Goal: Task Accomplishment & Management: Manage account settings

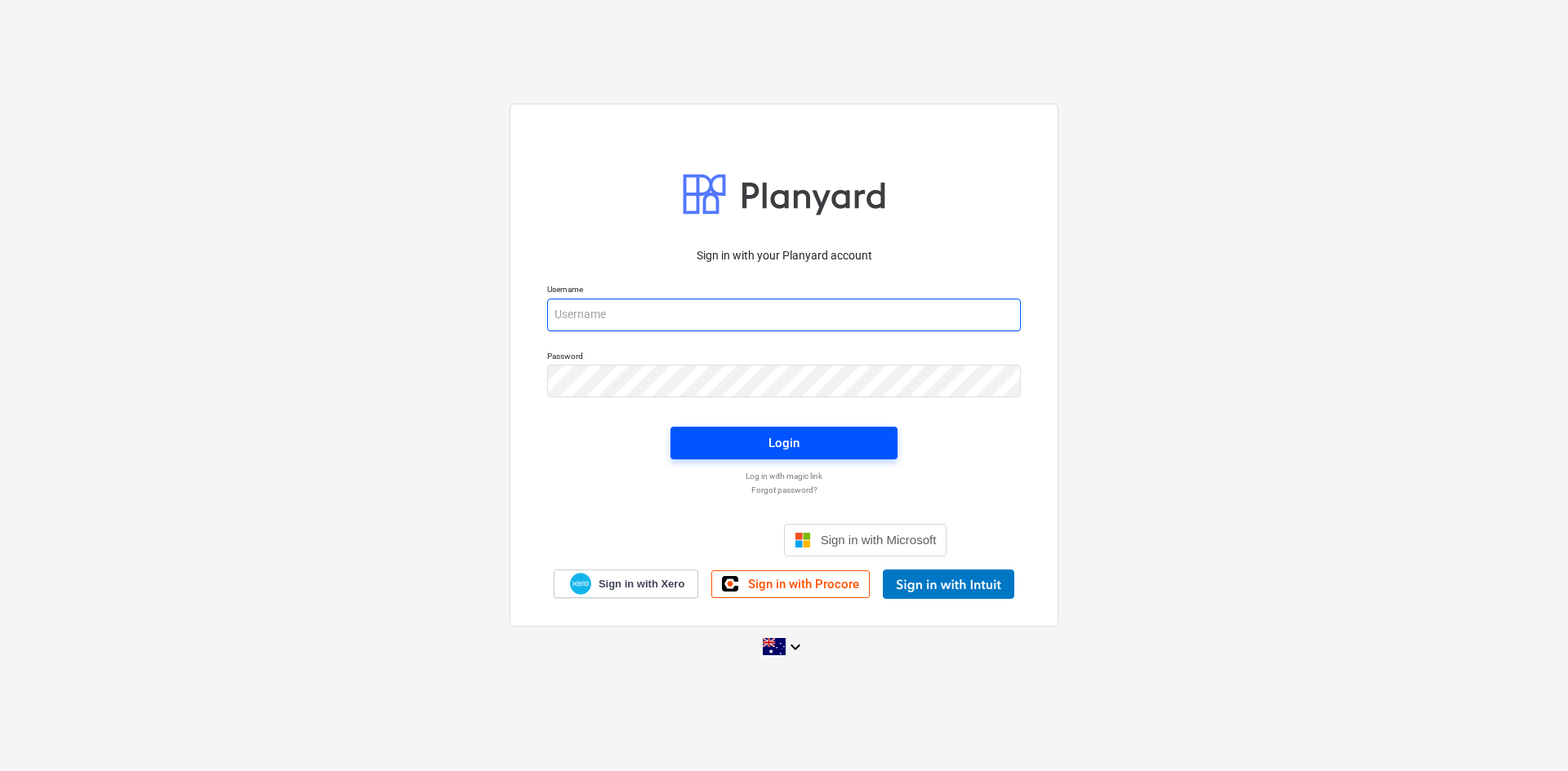
type input "[EMAIL_ADDRESS][DOMAIN_NAME]"
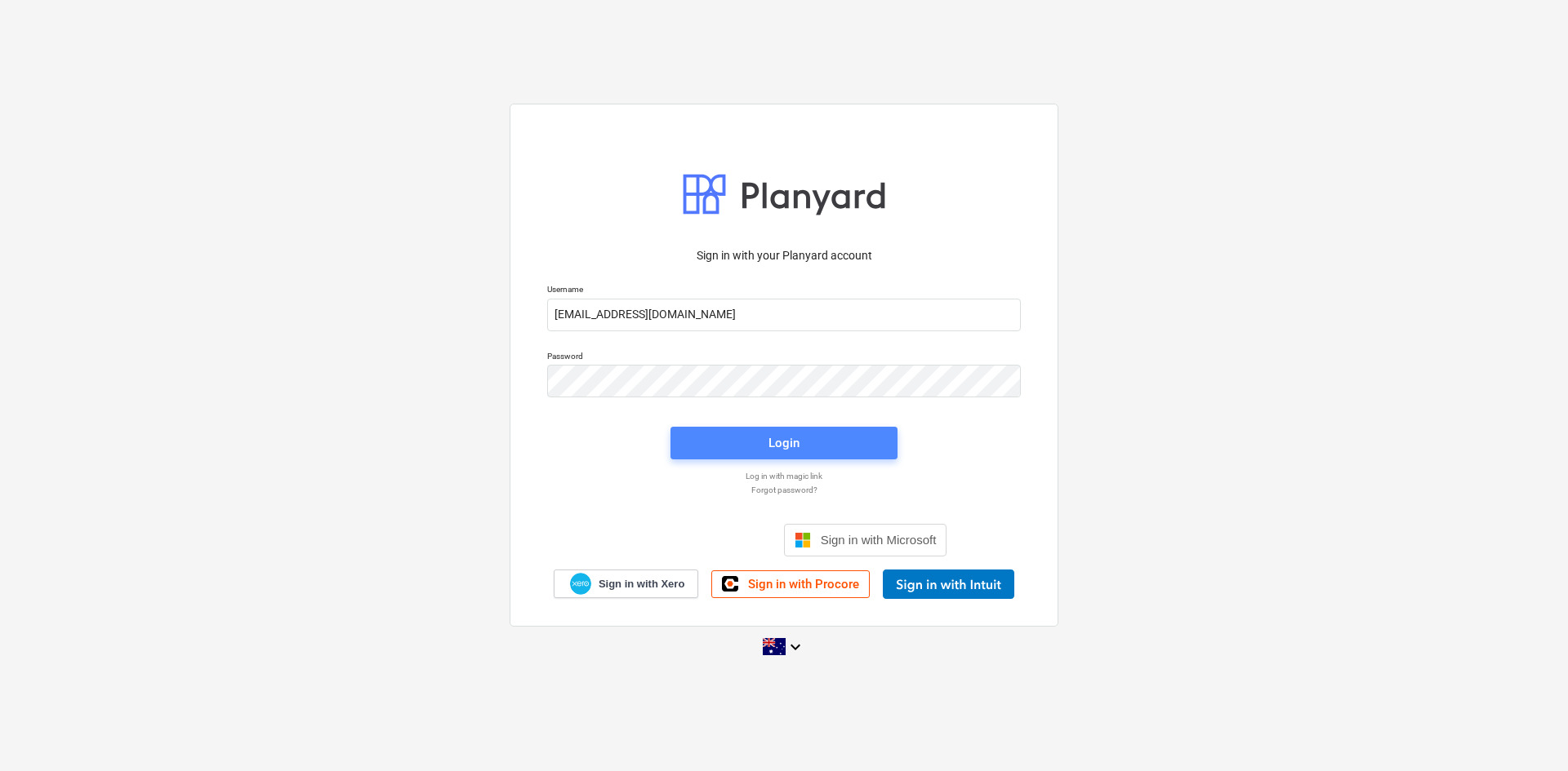
click at [732, 451] on span "Login" at bounding box center [784, 443] width 188 height 21
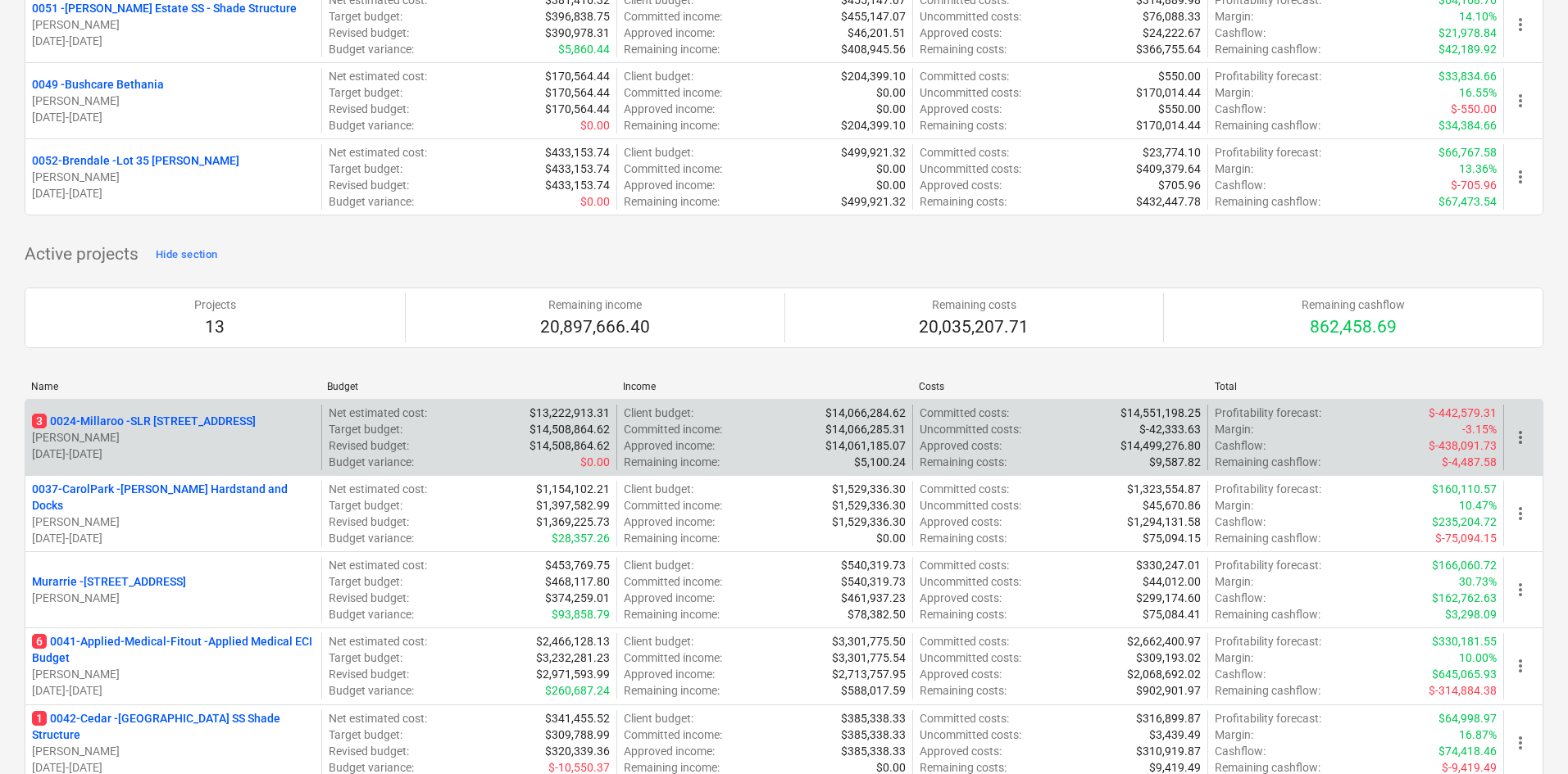
scroll to position [573, 0]
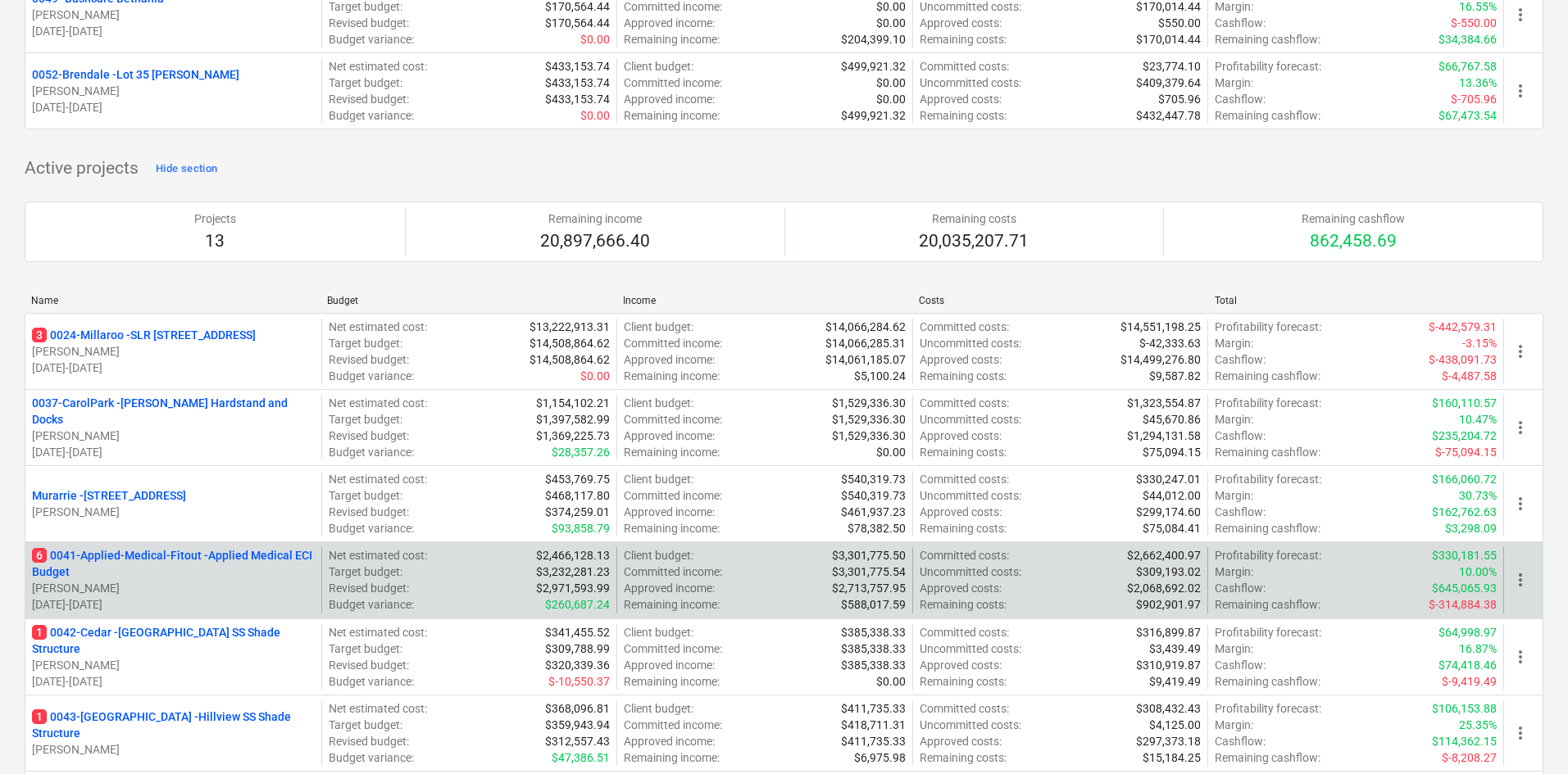
click at [158, 550] on p "6 0041-Applied-Medical-Fitout - Applied Medical ECI Budget" at bounding box center [173, 563] width 283 height 32
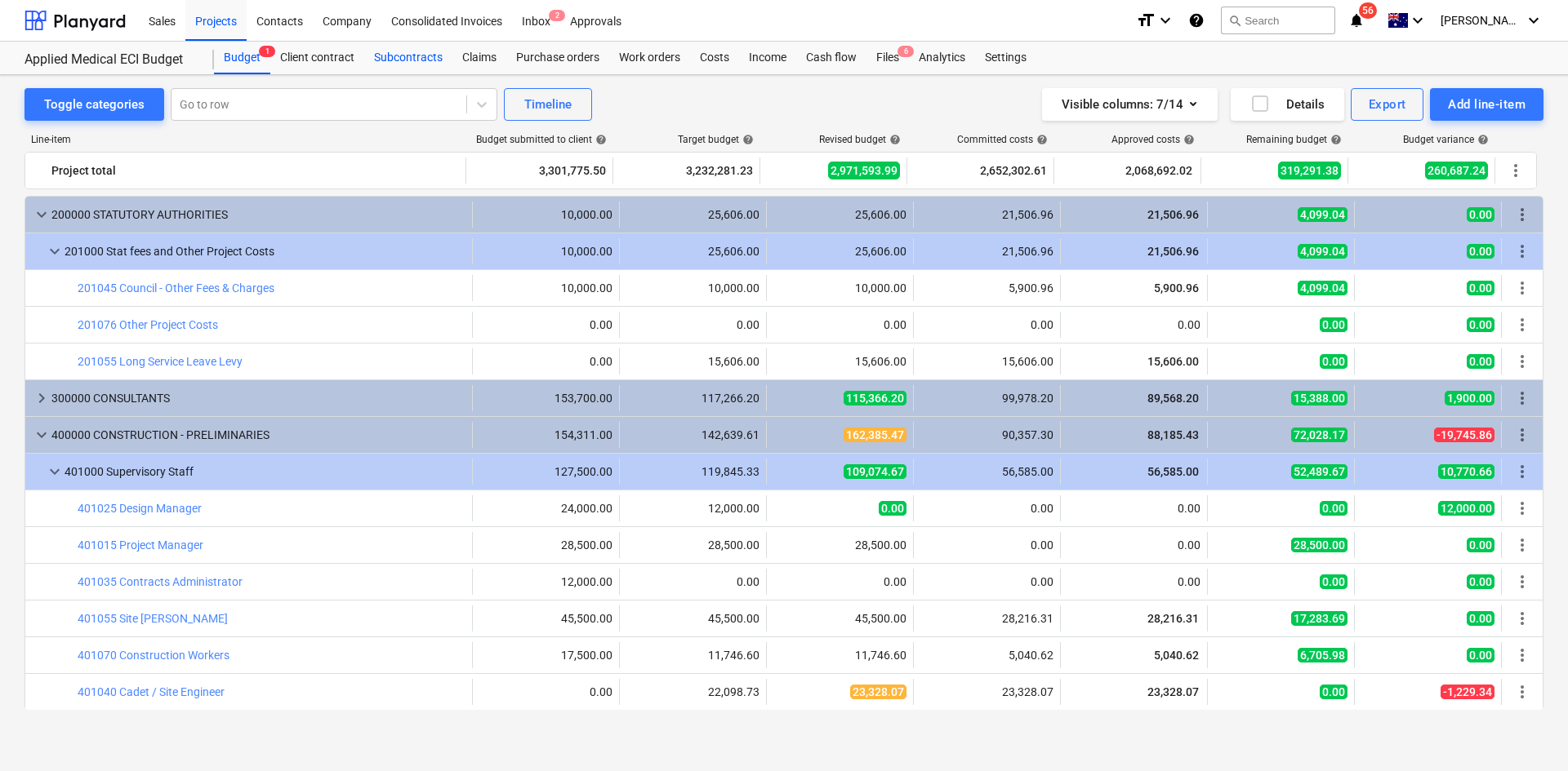
click at [432, 65] on div "Subcontracts" at bounding box center [408, 58] width 88 height 32
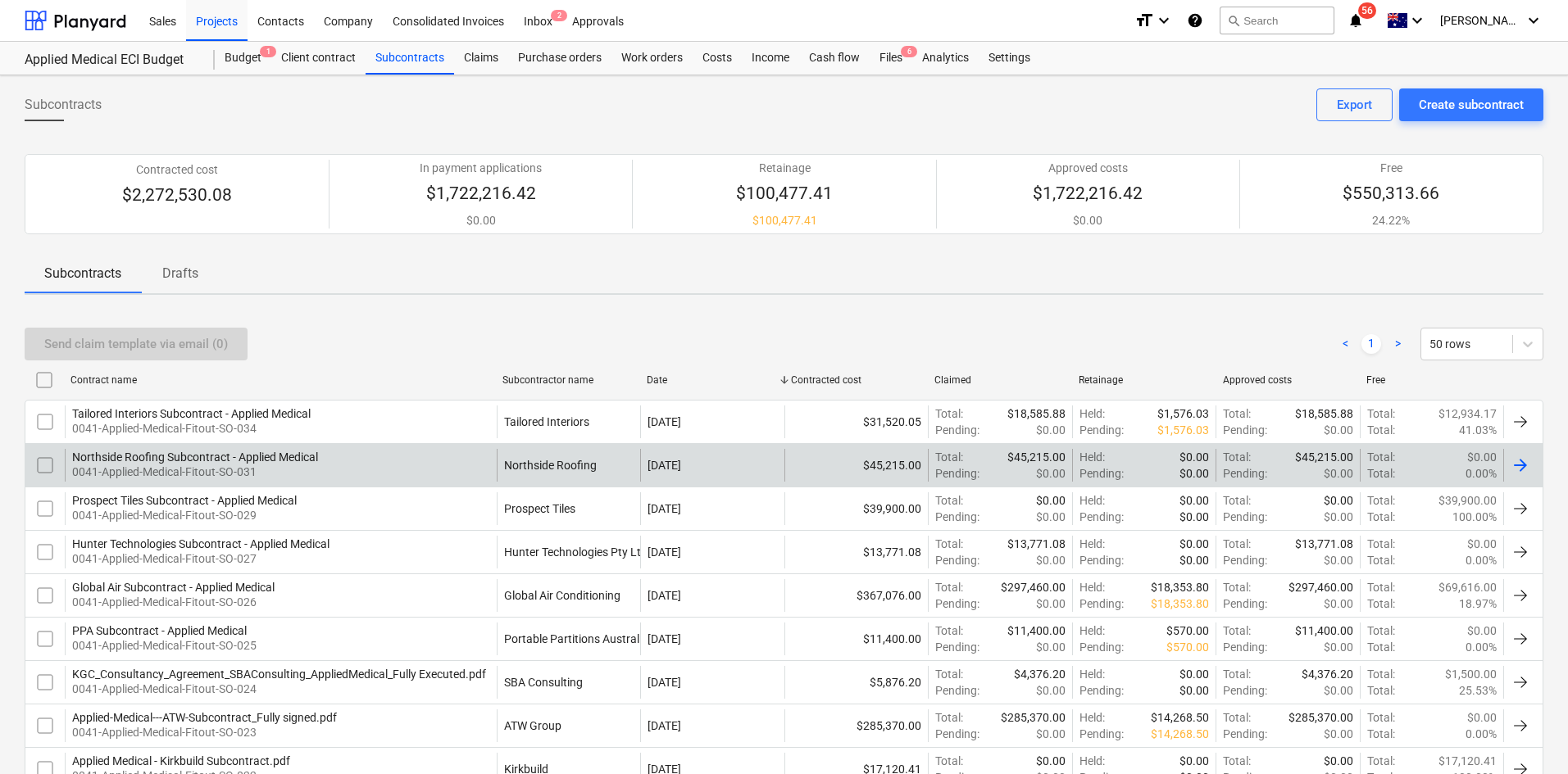
click at [317, 460] on div "Northside Roofing Subcontract - Applied Medical" at bounding box center [195, 457] width 246 height 13
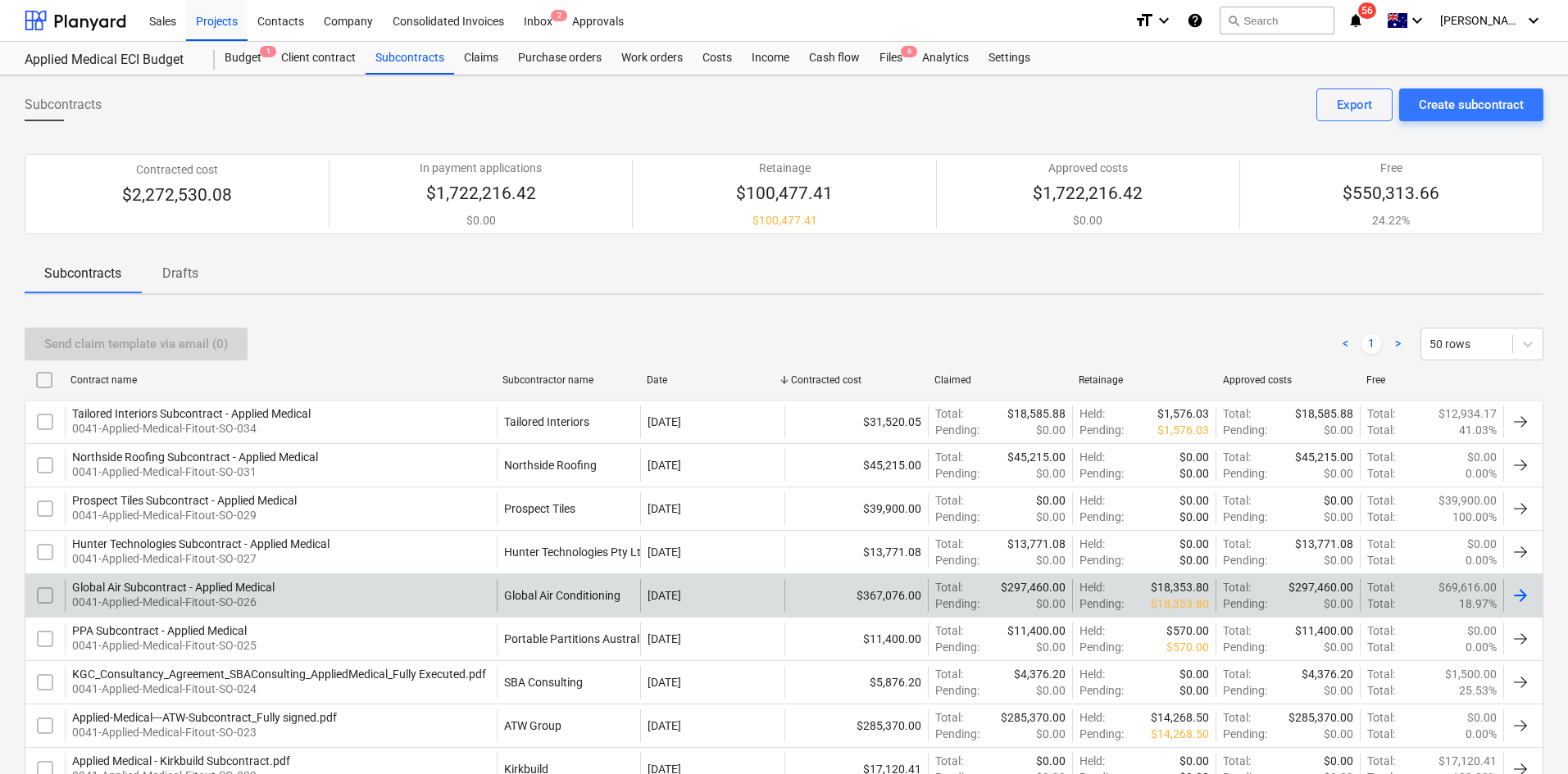
click at [207, 596] on p "0041-Applied-Medical-Fitout-SO-026" at bounding box center [173, 602] width 203 height 17
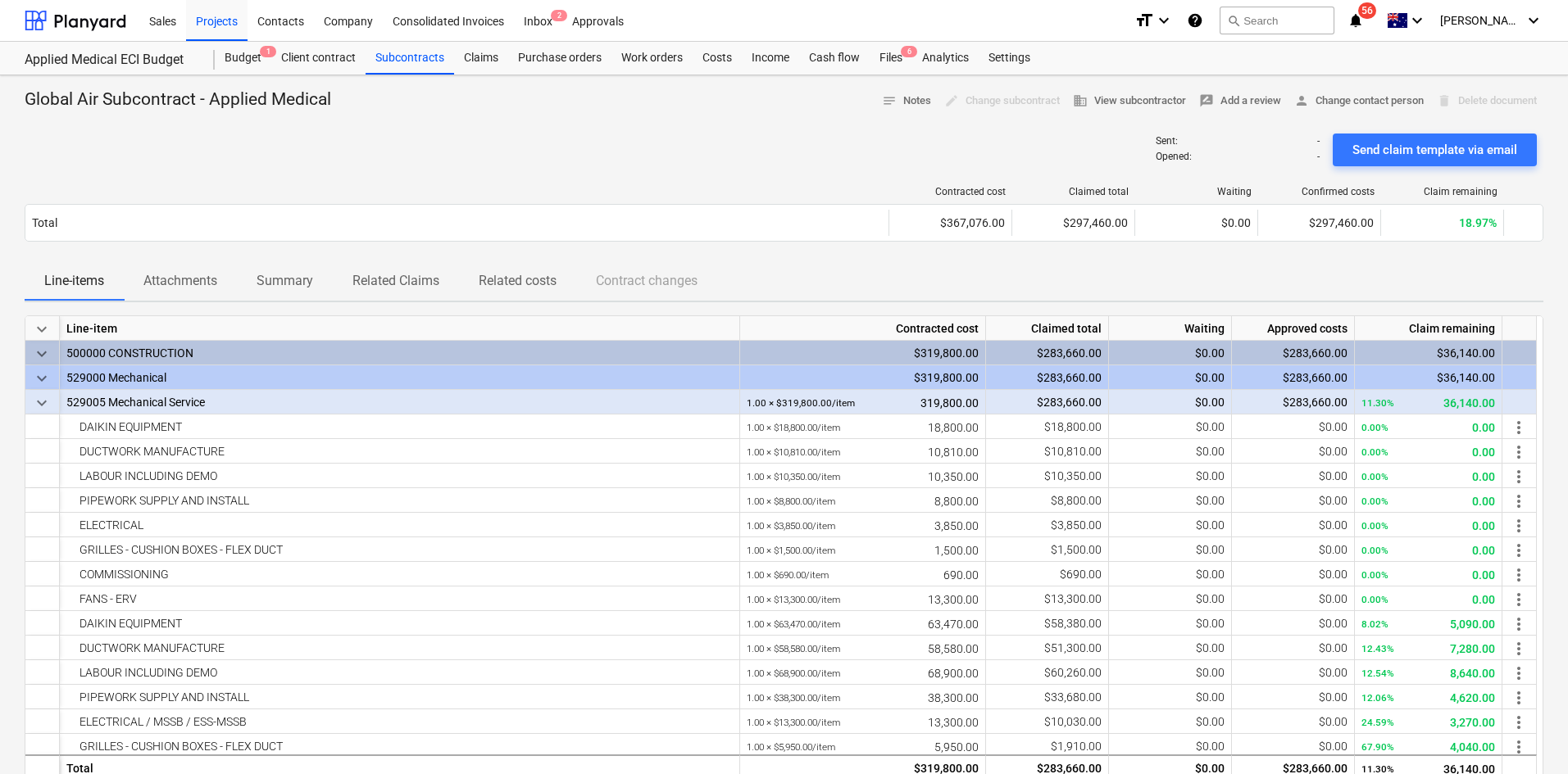
click at [619, 145] on div "Sent : - Opened : - Send claim template via email" at bounding box center [784, 150] width 1519 height 46
click at [488, 61] on div "Claims" at bounding box center [481, 58] width 54 height 32
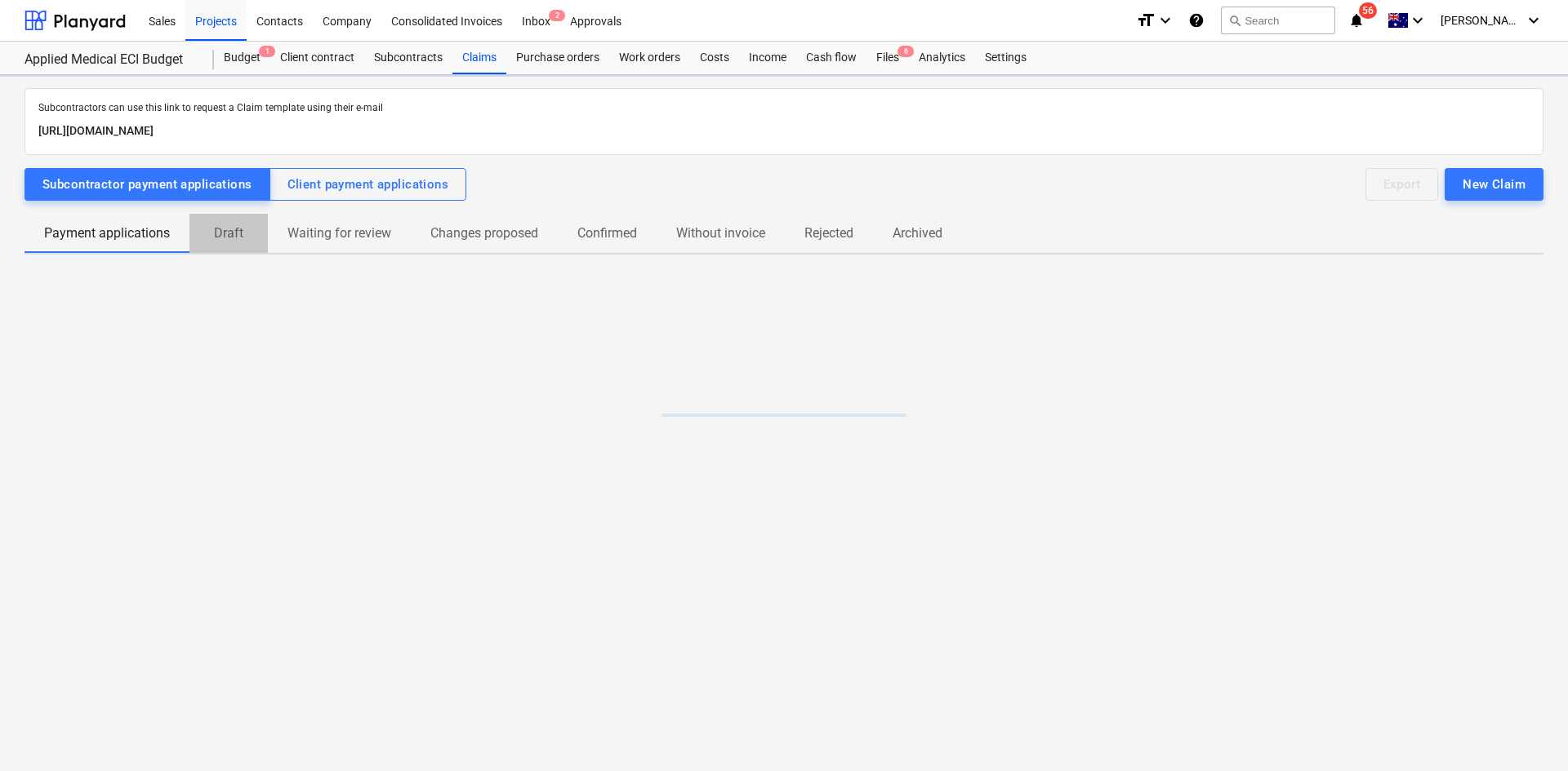
click at [210, 235] on p "Draft" at bounding box center [228, 233] width 39 height 19
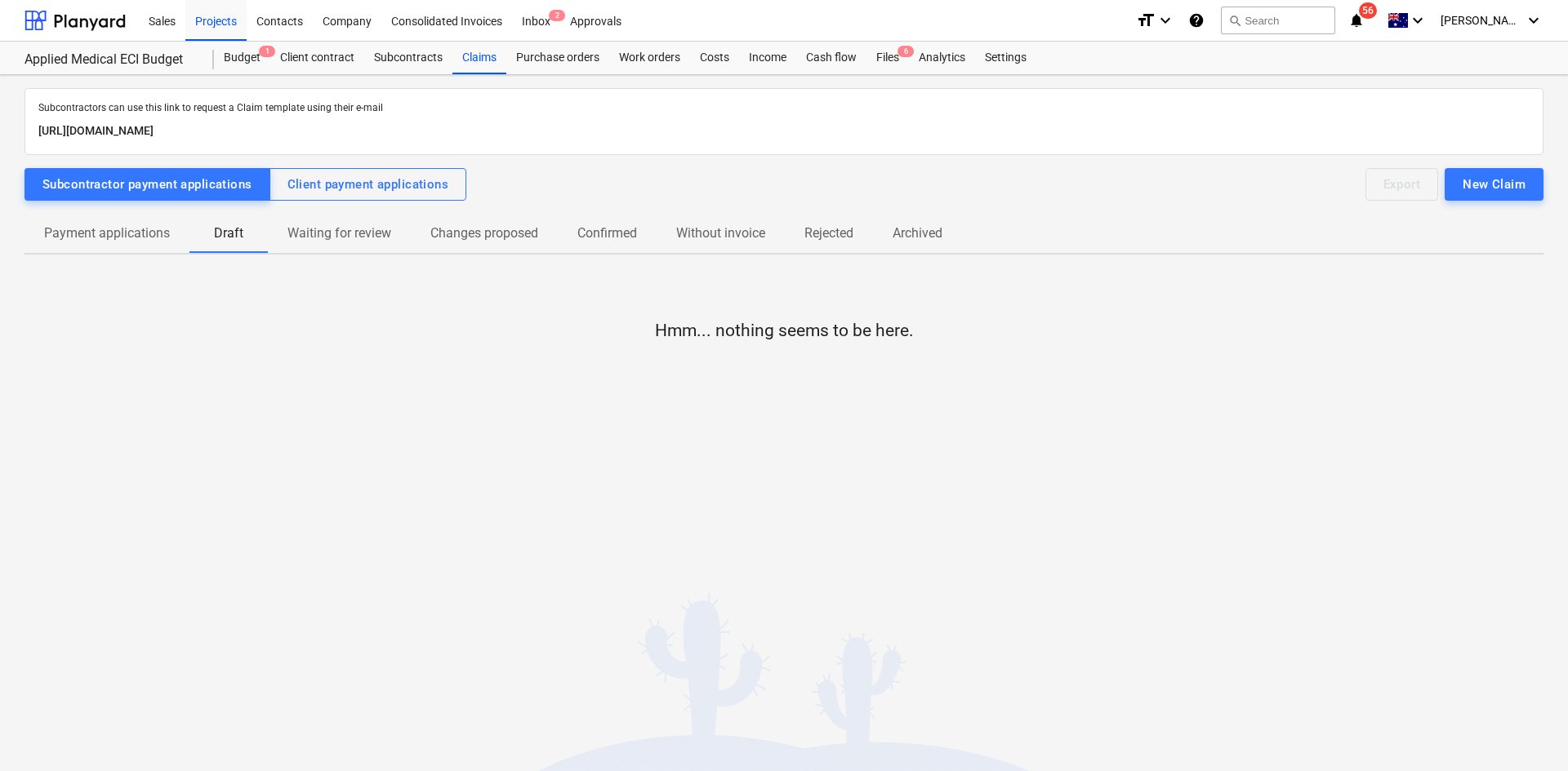
click at [141, 231] on p "Payment applications" at bounding box center [107, 233] width 126 height 19
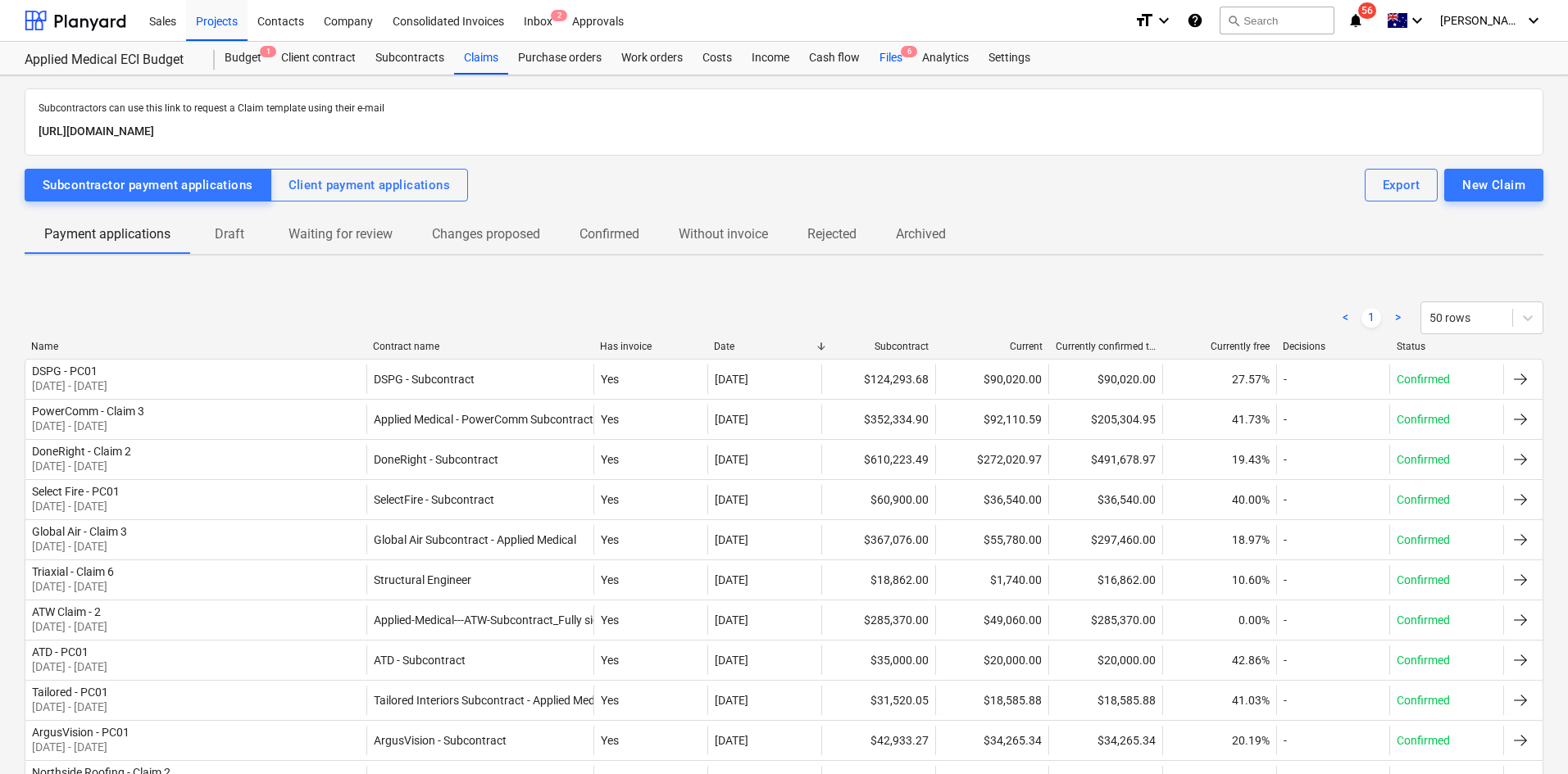
click at [902, 55] on span "6" at bounding box center [909, 51] width 17 height 11
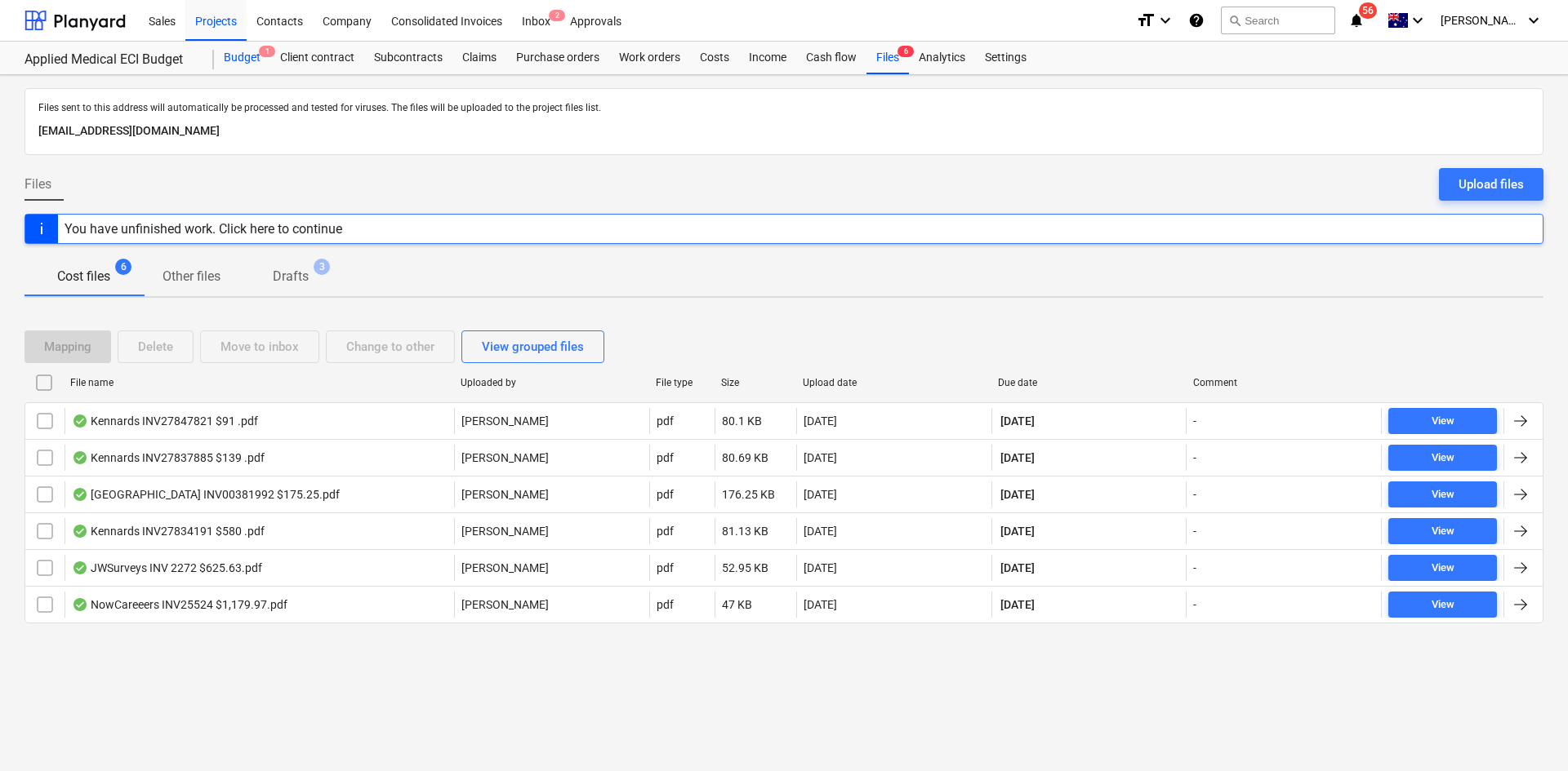
click at [232, 52] on div "Budget 1" at bounding box center [242, 58] width 57 height 32
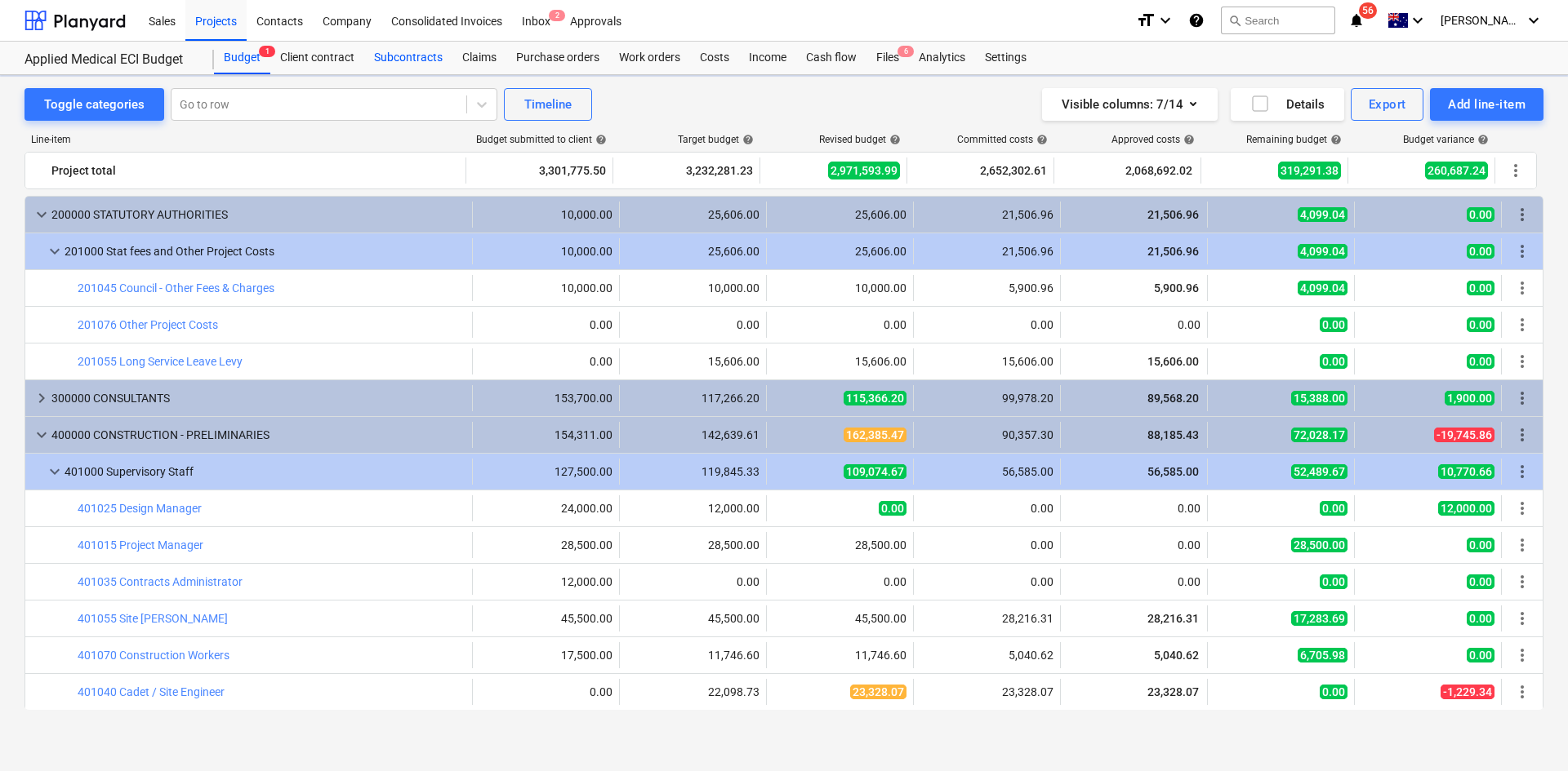
click at [395, 52] on div "Subcontracts" at bounding box center [408, 58] width 88 height 32
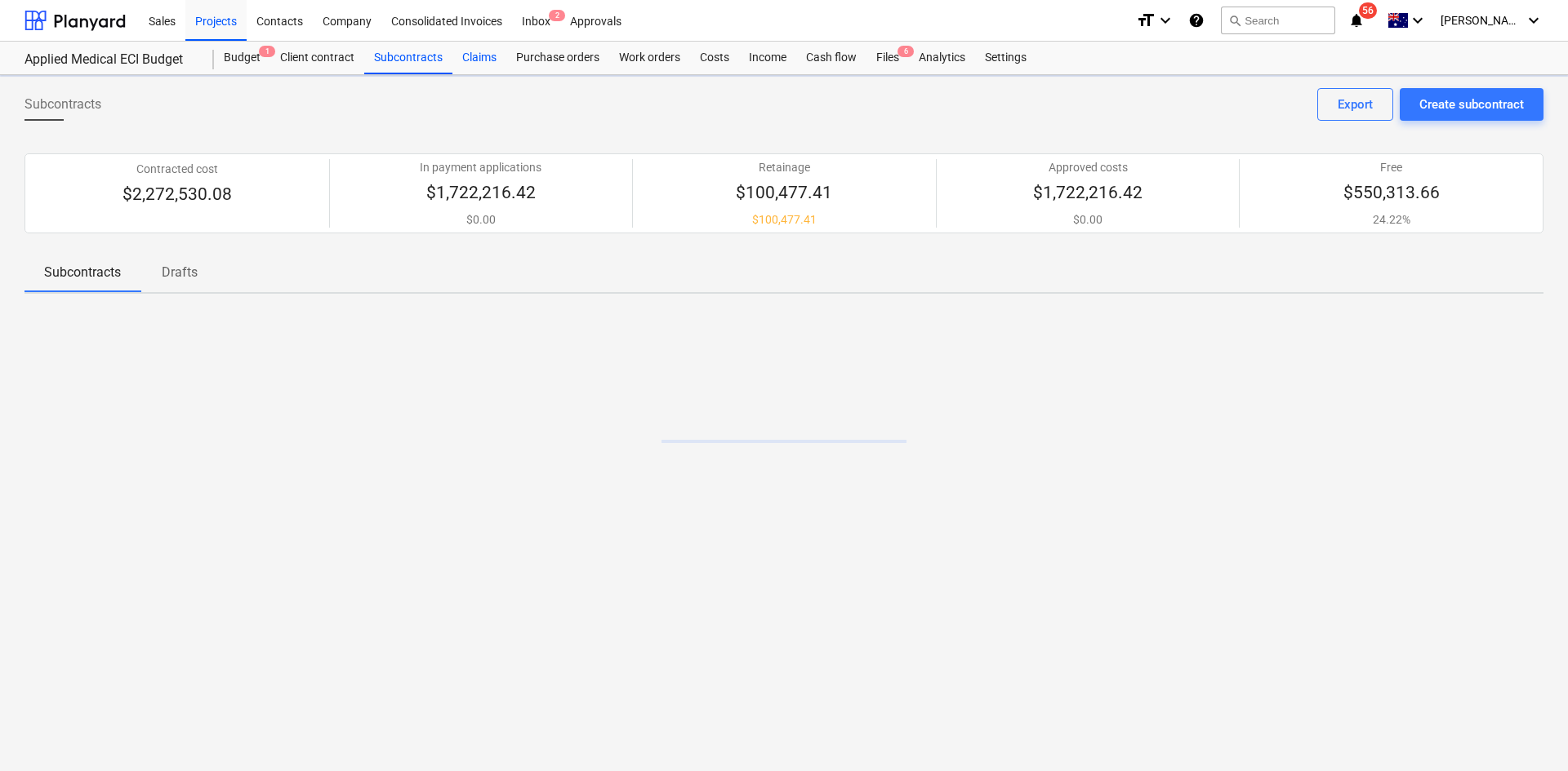
click at [476, 52] on div "Claims" at bounding box center [480, 58] width 54 height 32
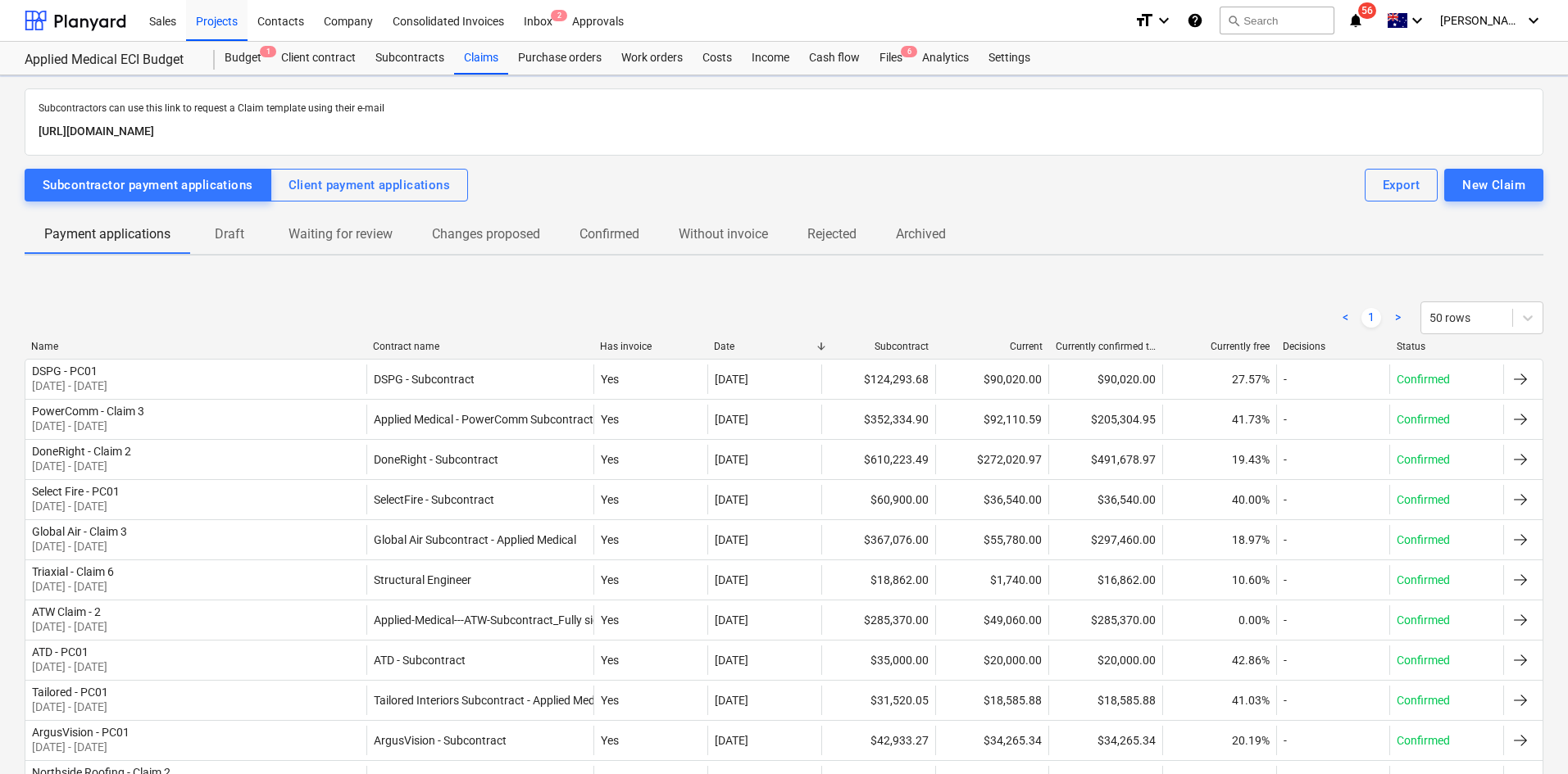
click at [417, 346] on div "Contract name" at bounding box center [480, 346] width 215 height 11
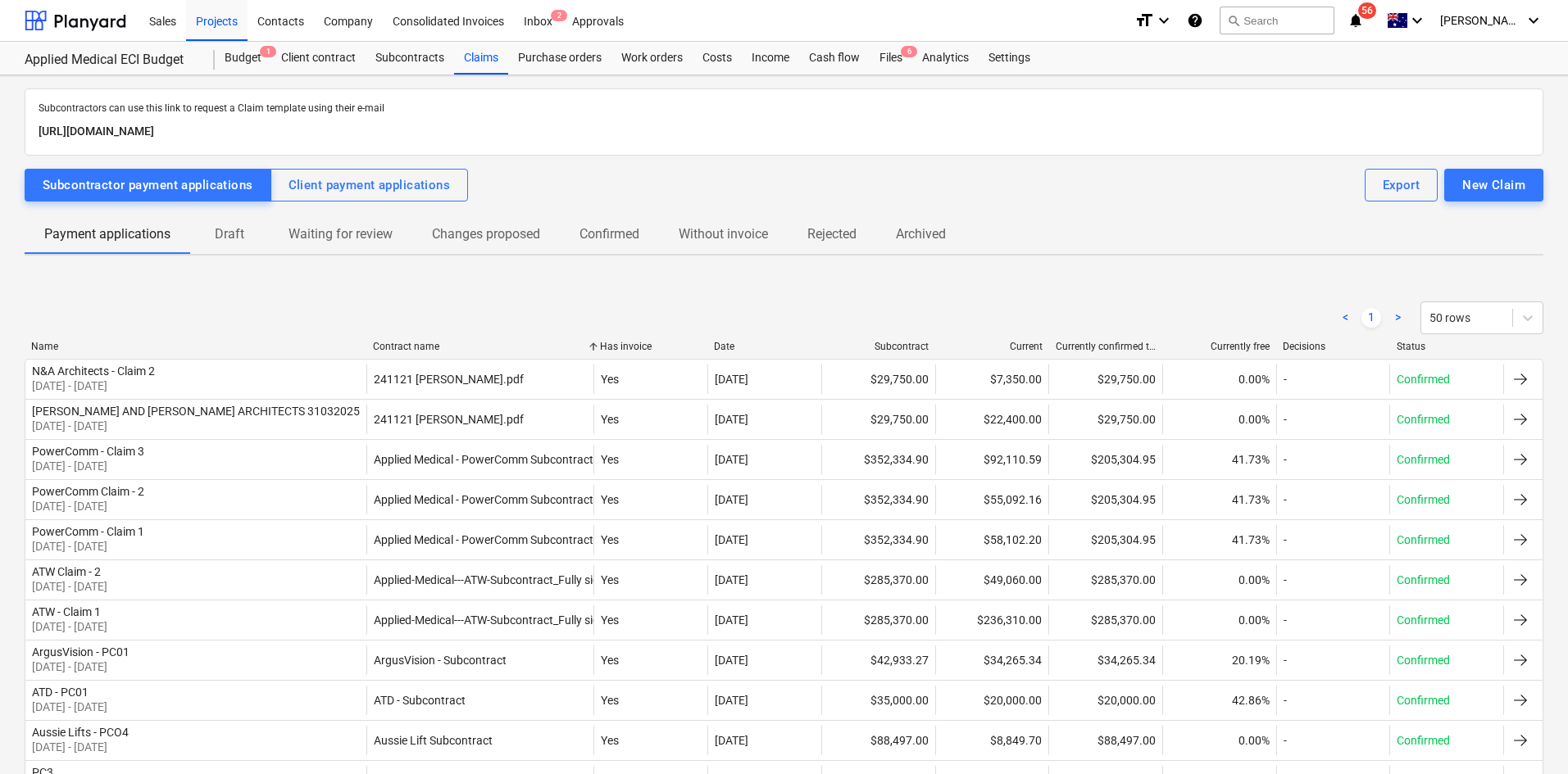
click at [420, 343] on div "Contract name" at bounding box center [480, 346] width 215 height 11
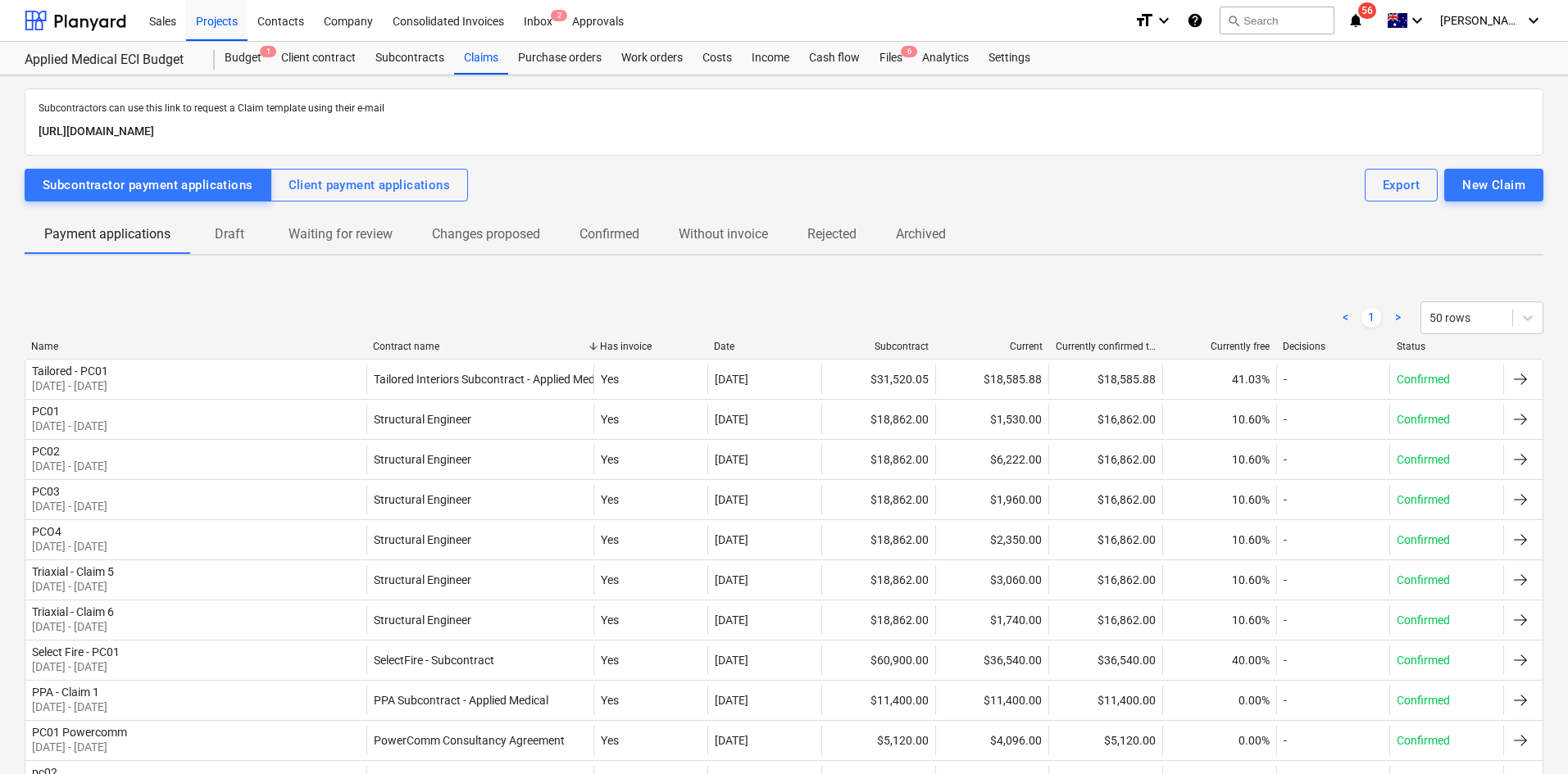
click at [420, 343] on div "Contract name" at bounding box center [480, 346] width 215 height 11
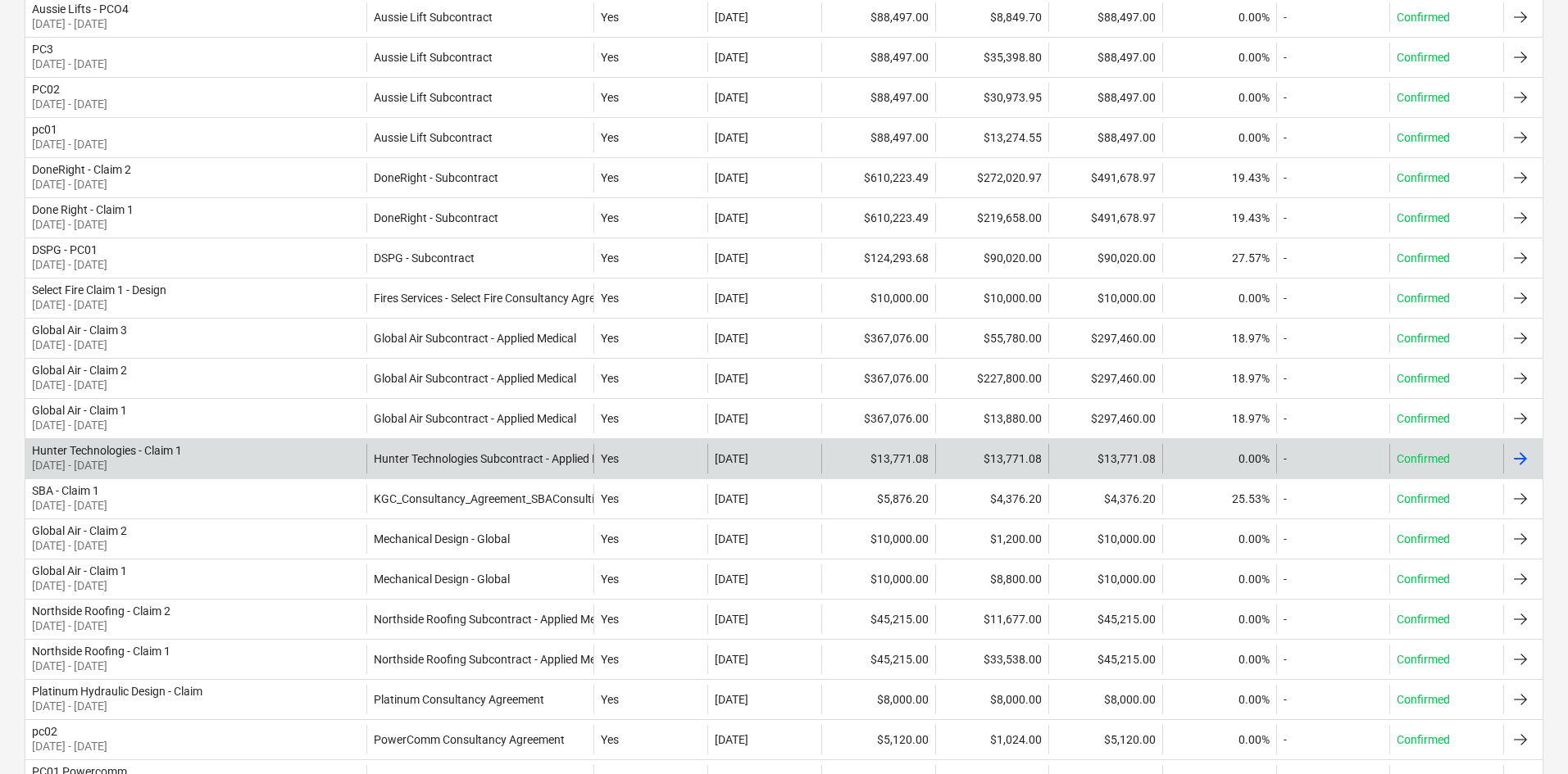
scroll to position [737, 0]
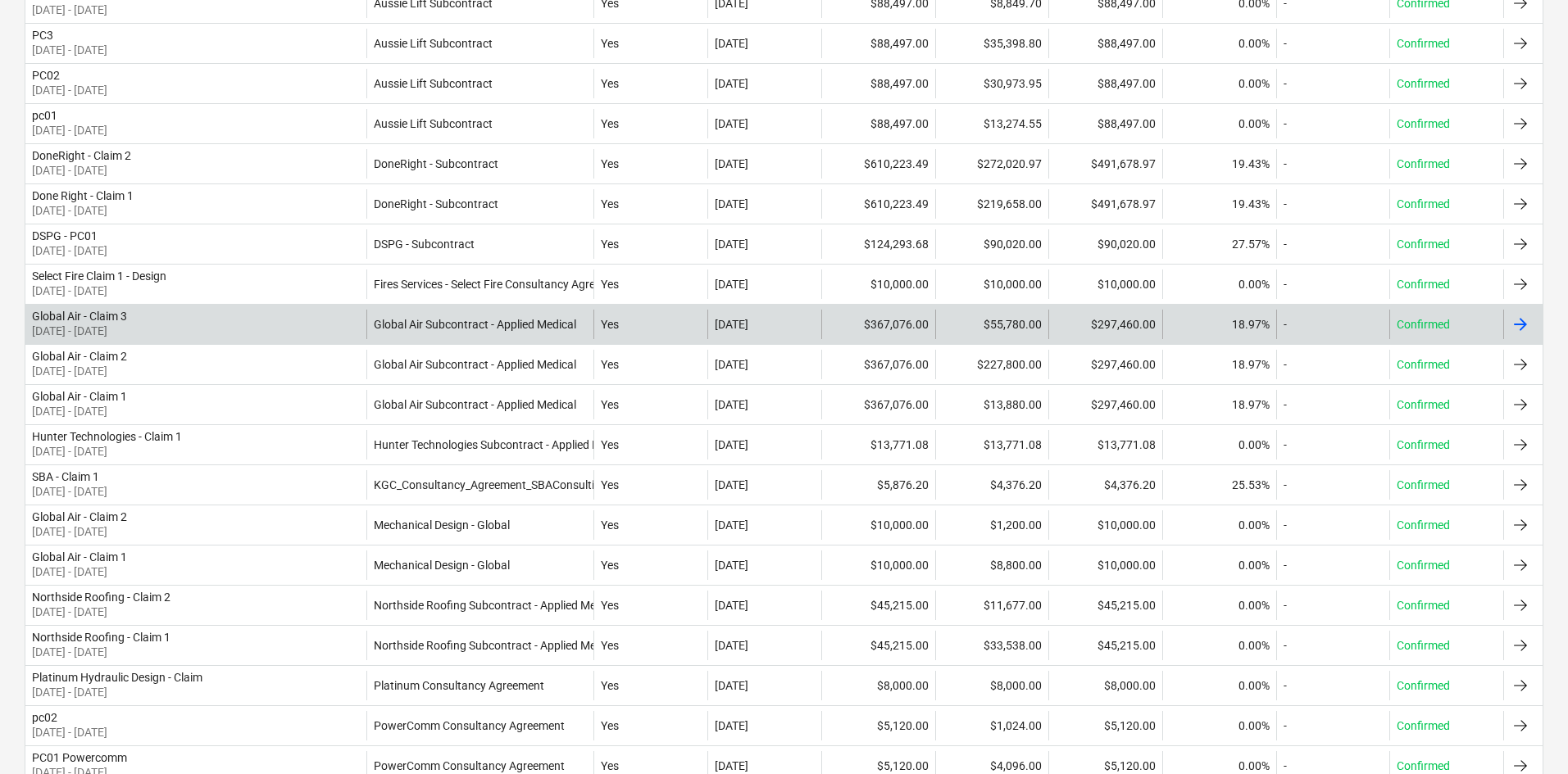
click at [285, 333] on div "Global Air - Claim 3 [DATE] - [DATE]" at bounding box center [196, 324] width 341 height 30
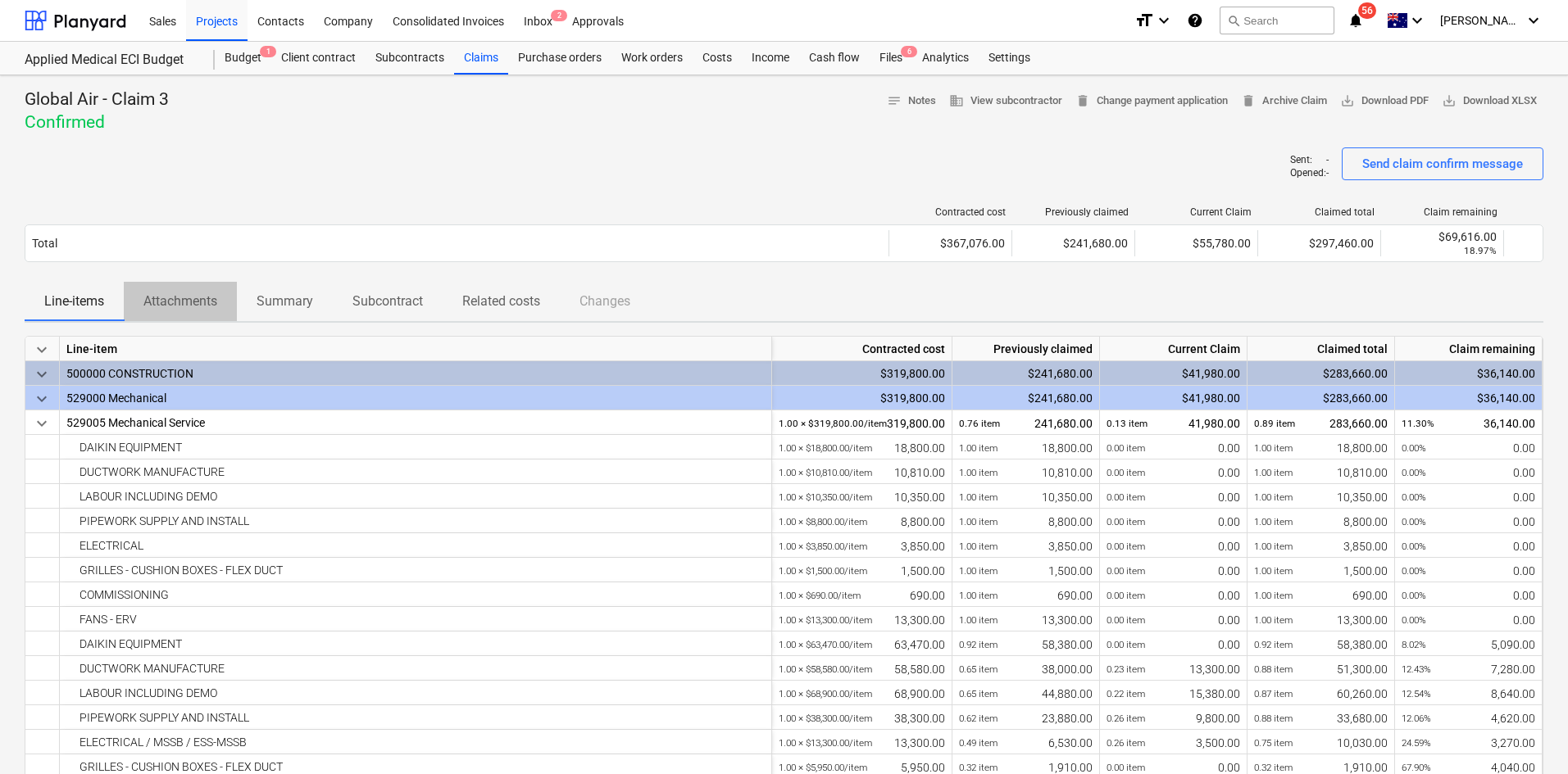
click at [182, 314] on span "Attachments" at bounding box center [180, 302] width 113 height 30
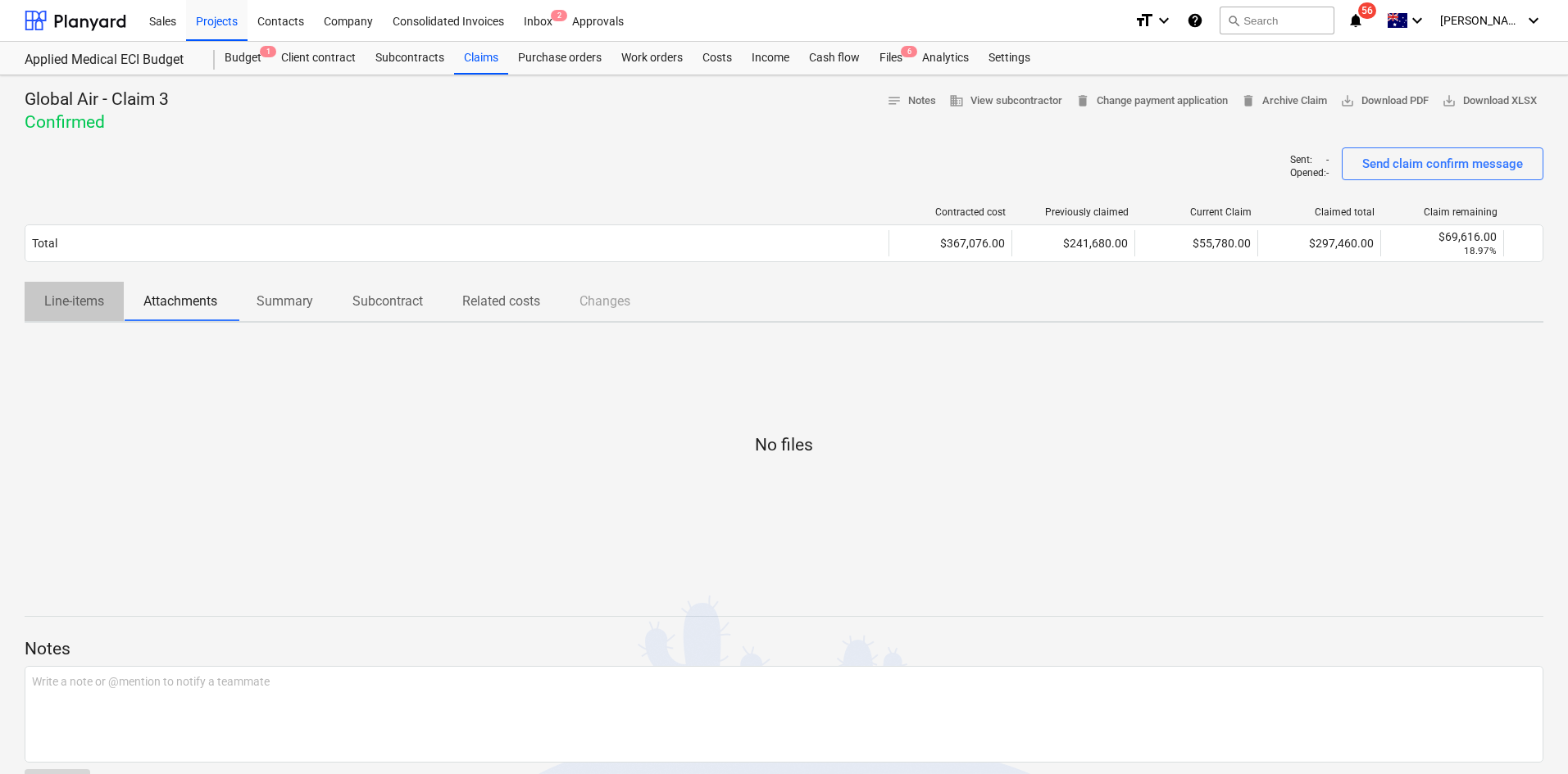
click at [76, 306] on p "Line-items" at bounding box center [74, 302] width 60 height 19
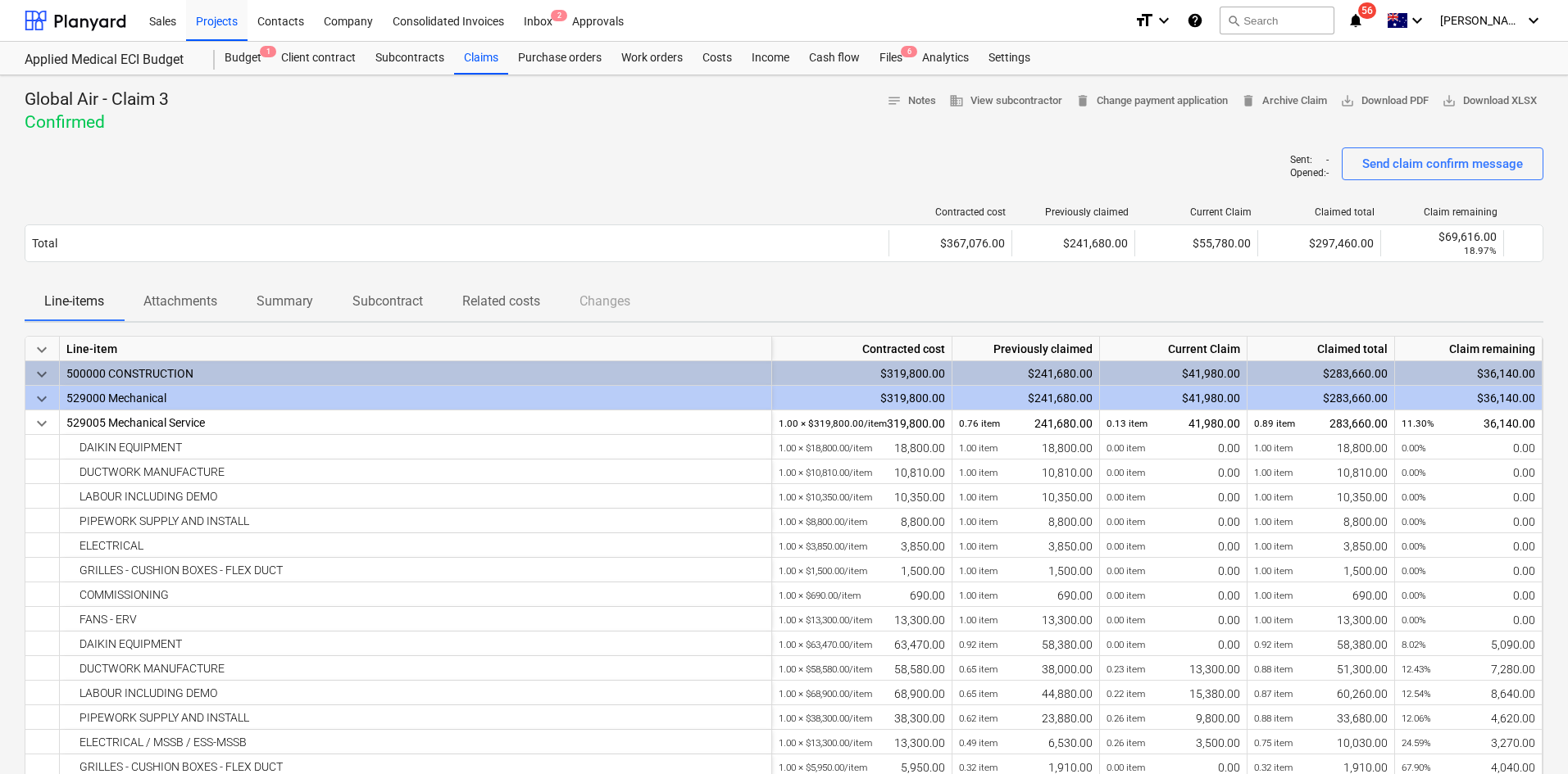
click at [696, 129] on div "Global Air - Claim 3 Confirmed notes Notes business View subcontractor delete C…" at bounding box center [784, 111] width 1519 height 46
click at [224, 25] on div "Projects" at bounding box center [217, 20] width 61 height 42
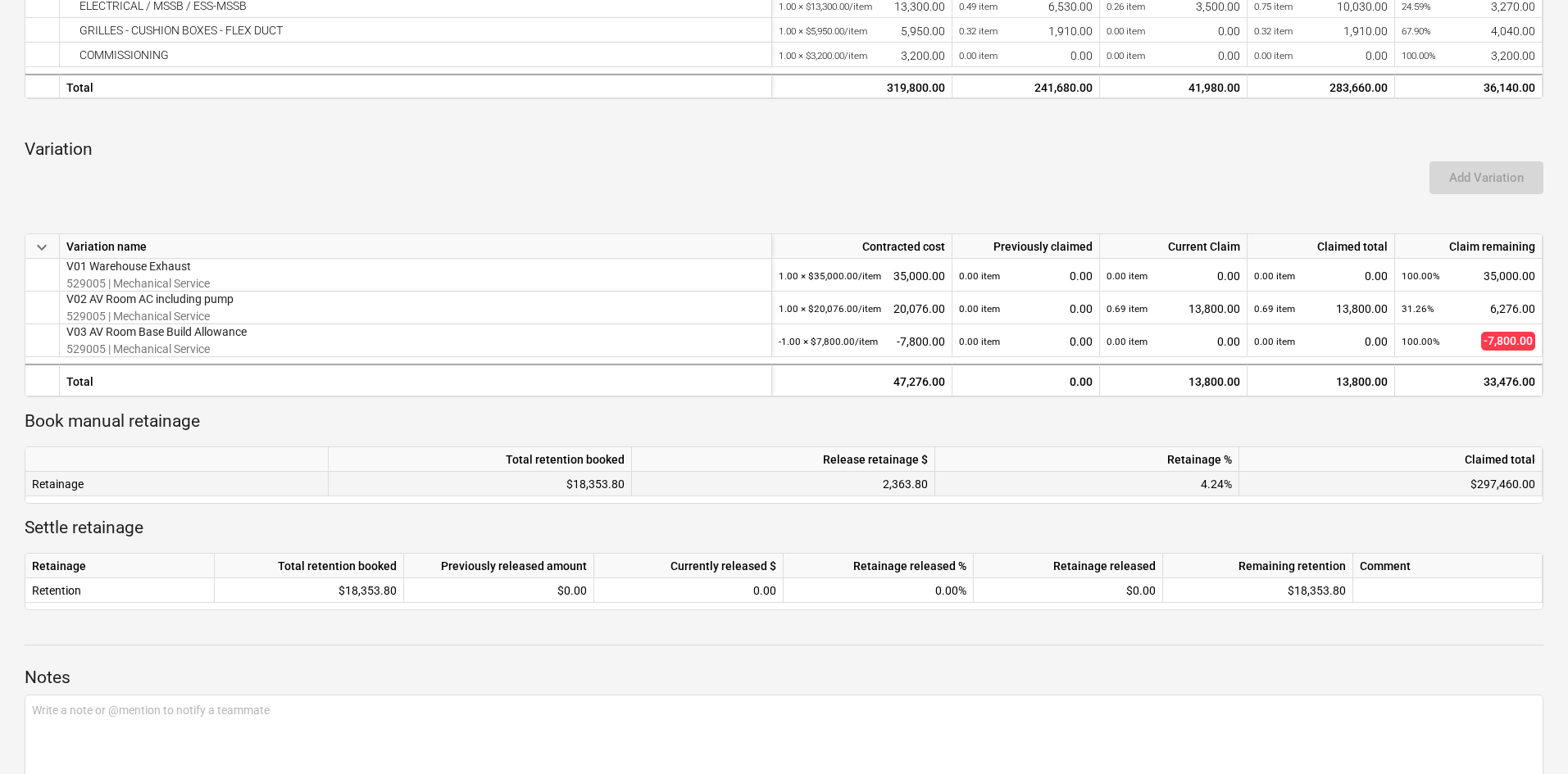
scroll to position [821, 0]
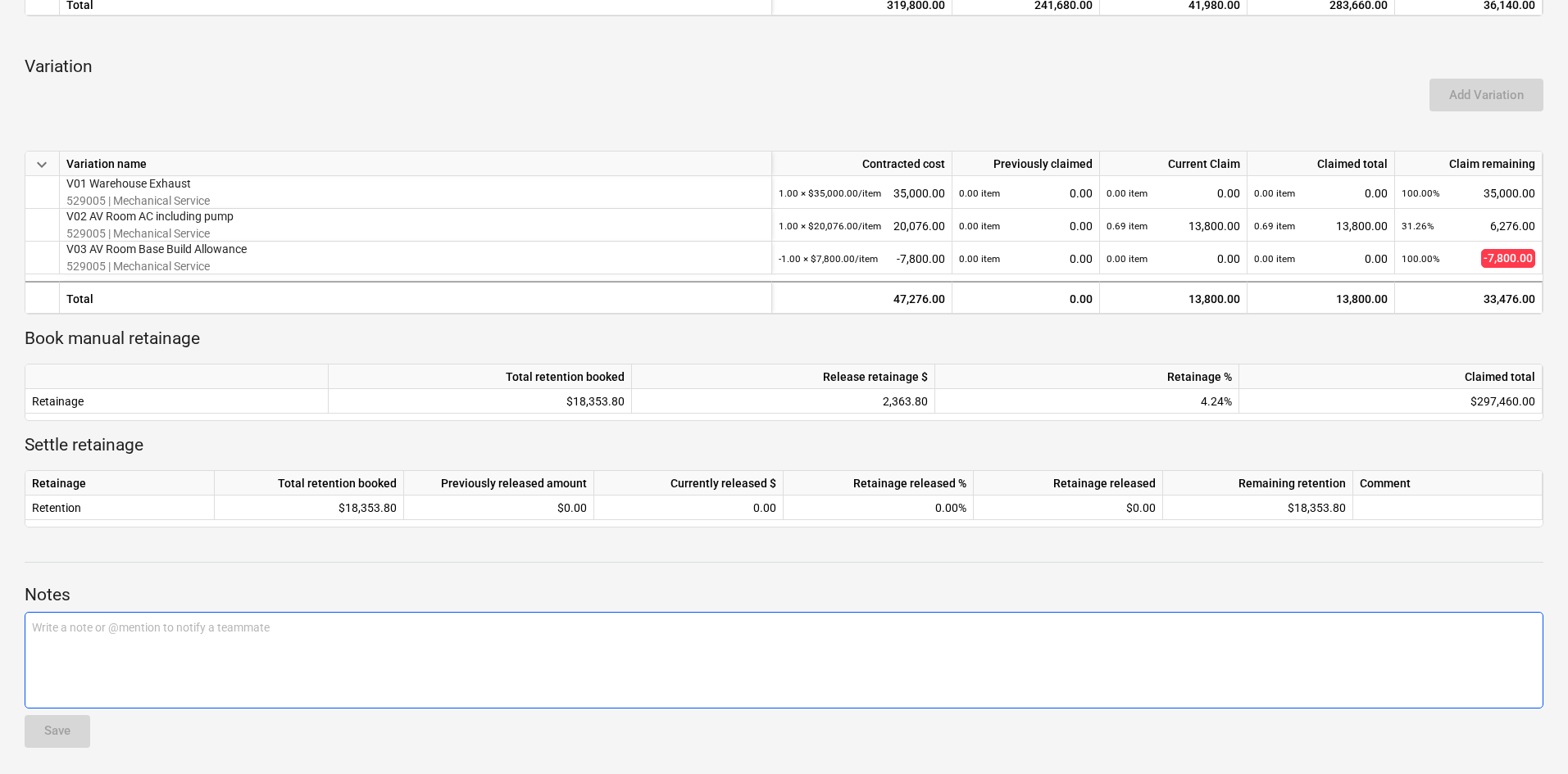
click at [316, 633] on p "Write a note or @mention to notify a teammate [PERSON_NAME]" at bounding box center [783, 628] width 1504 height 17
click at [342, 564] on div "Notes Write a note or @mention to notify a teammate ﻿ Save" at bounding box center [784, 650] width 1519 height 220
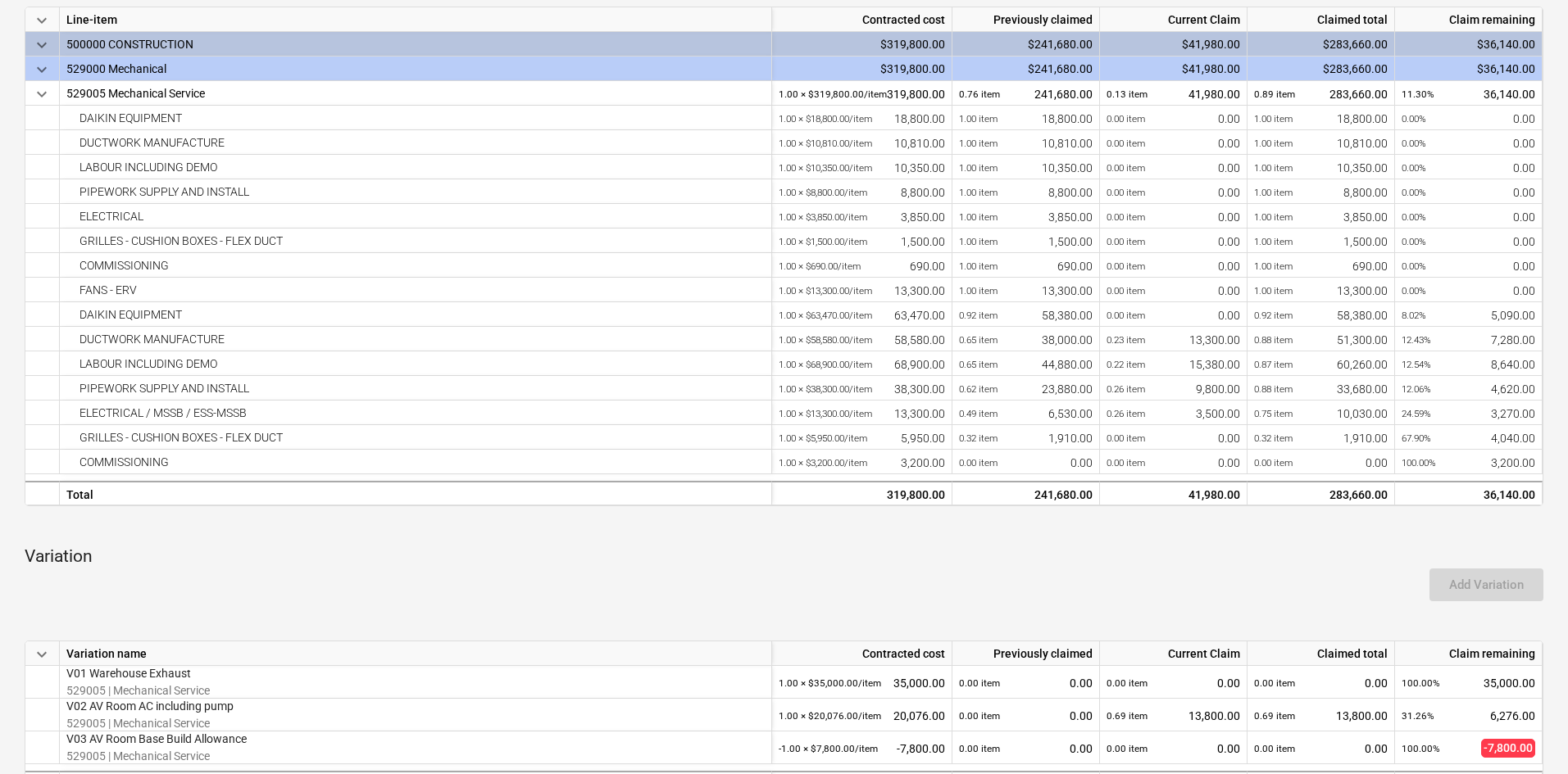
click at [290, 572] on div "Add Variation" at bounding box center [784, 585] width 1532 height 46
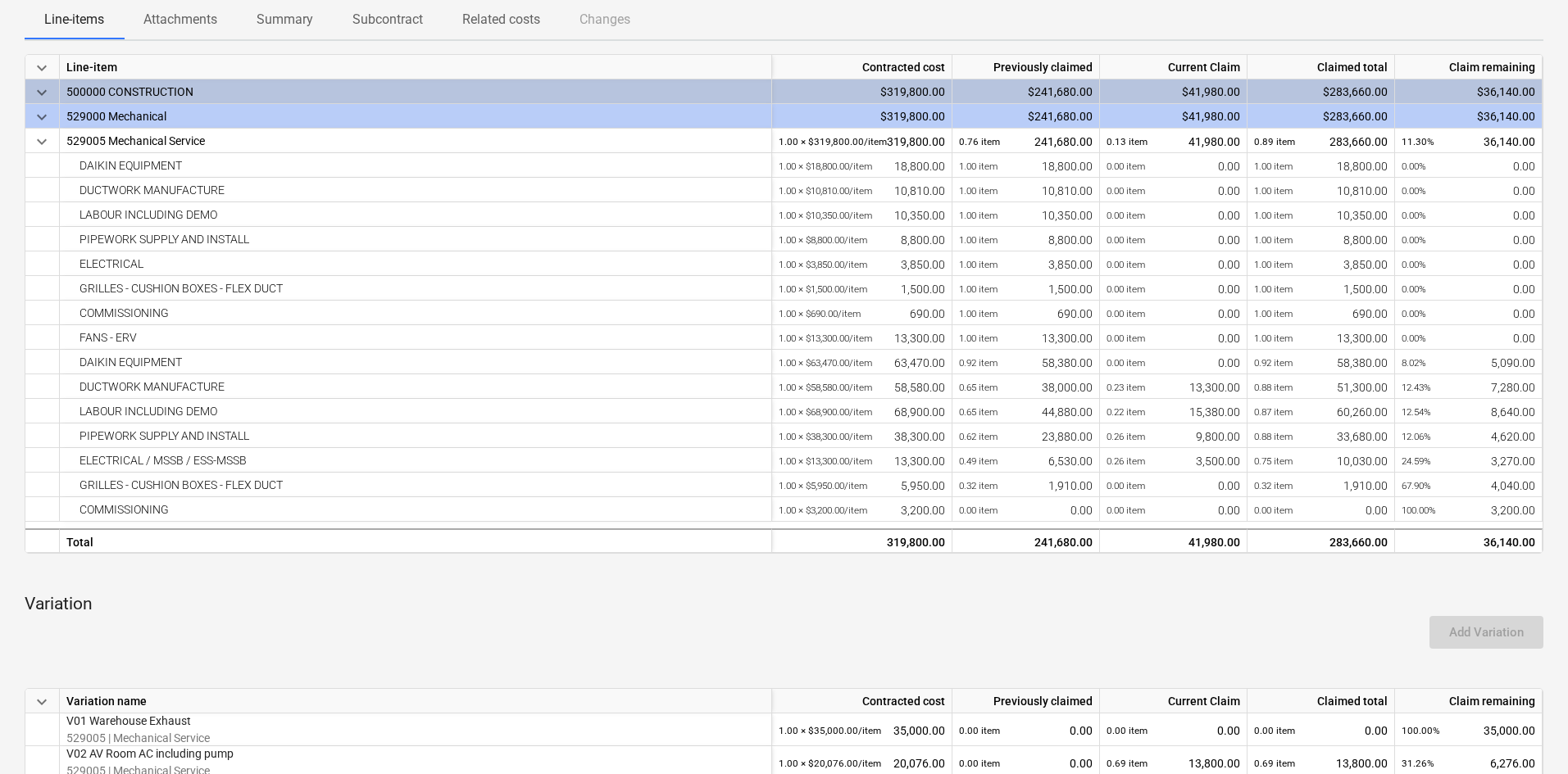
scroll to position [0, 0]
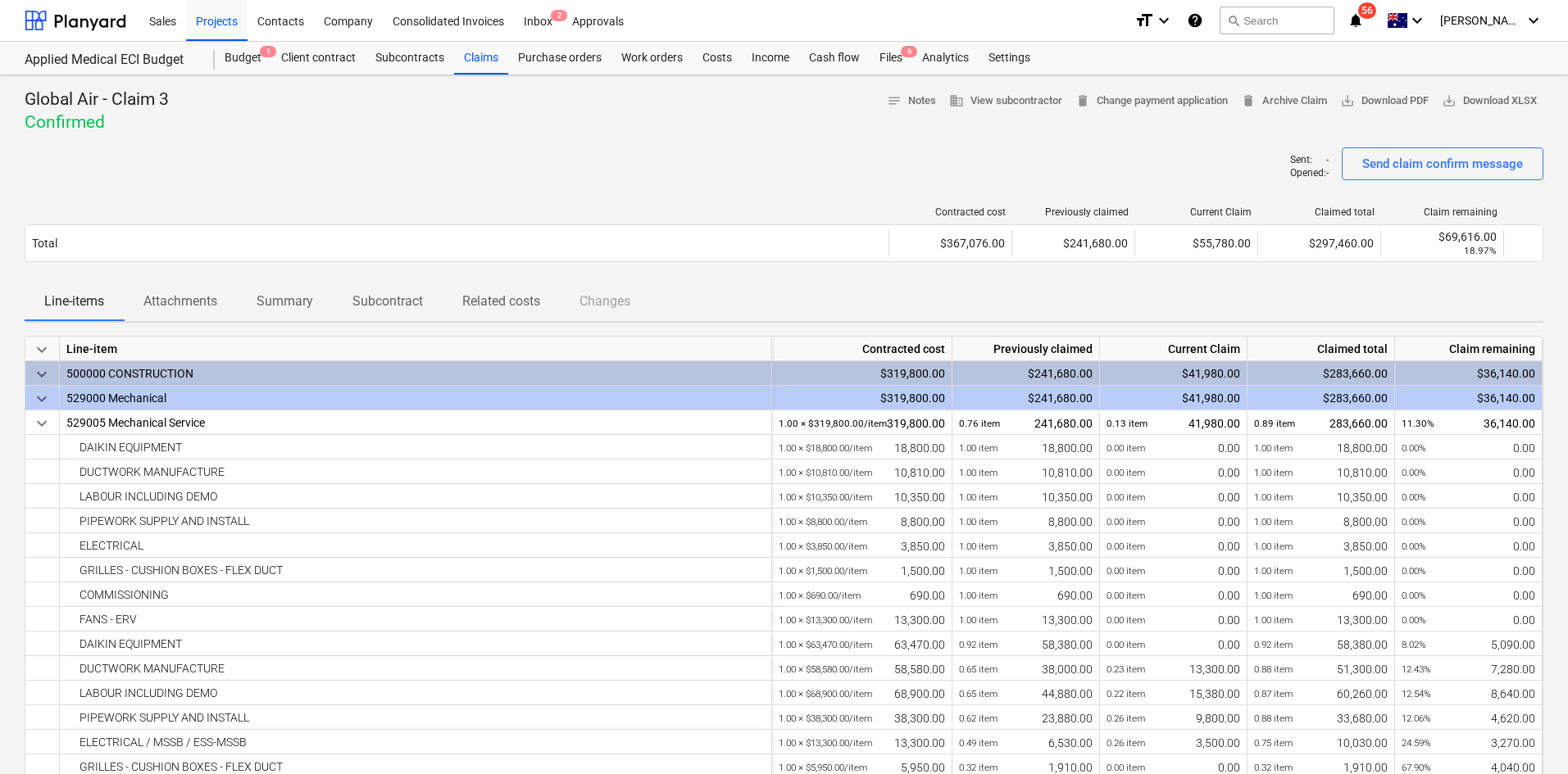
click at [467, 122] on div "Global Air - Claim 3 Confirmed notes Notes business View subcontractor delete C…" at bounding box center [784, 111] width 1519 height 46
click at [407, 198] on div "Contracted cost Previously claimed Current Claim Claimed total Claim remaining …" at bounding box center [784, 238] width 1519 height 89
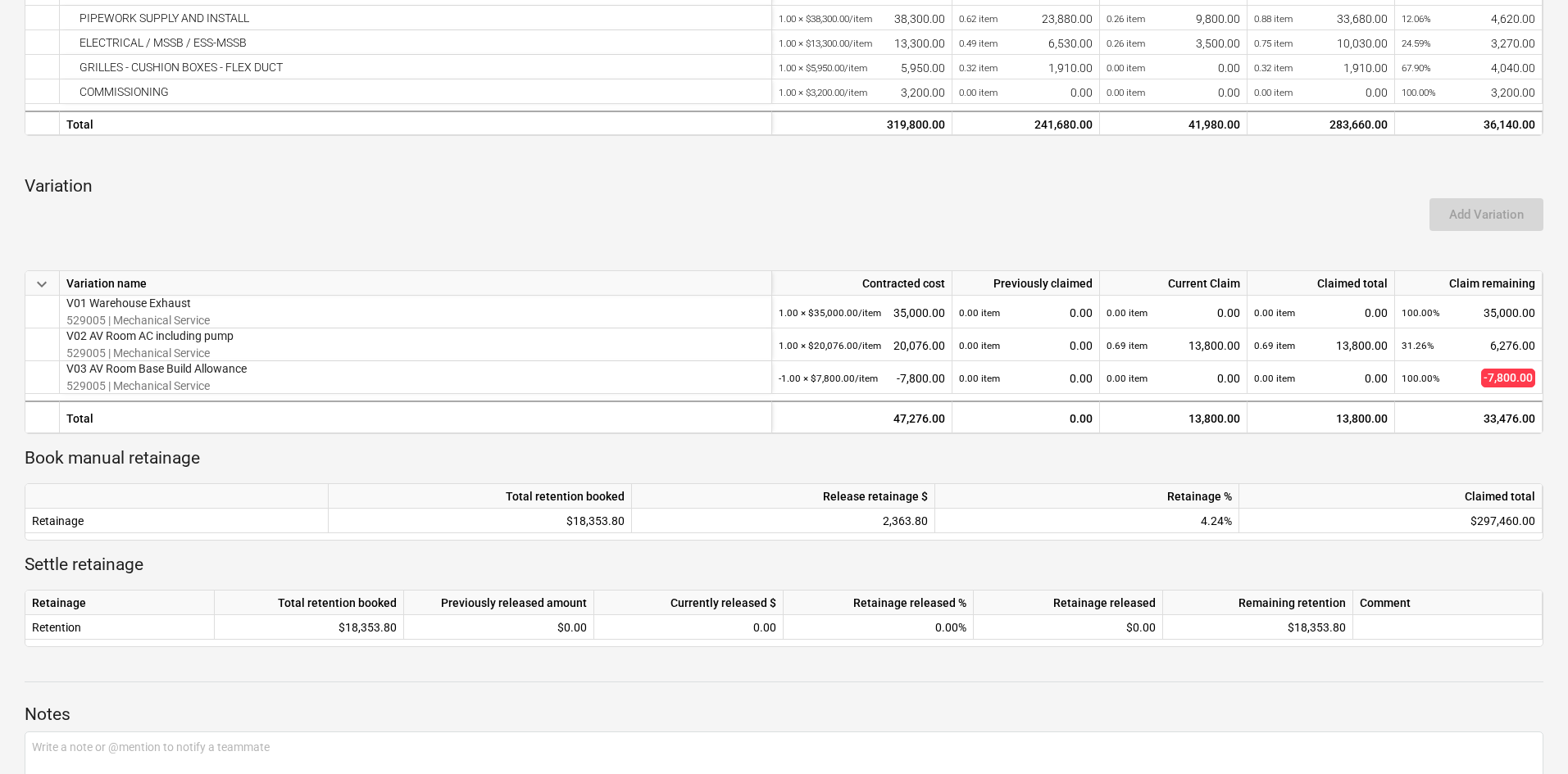
scroll to position [821, 0]
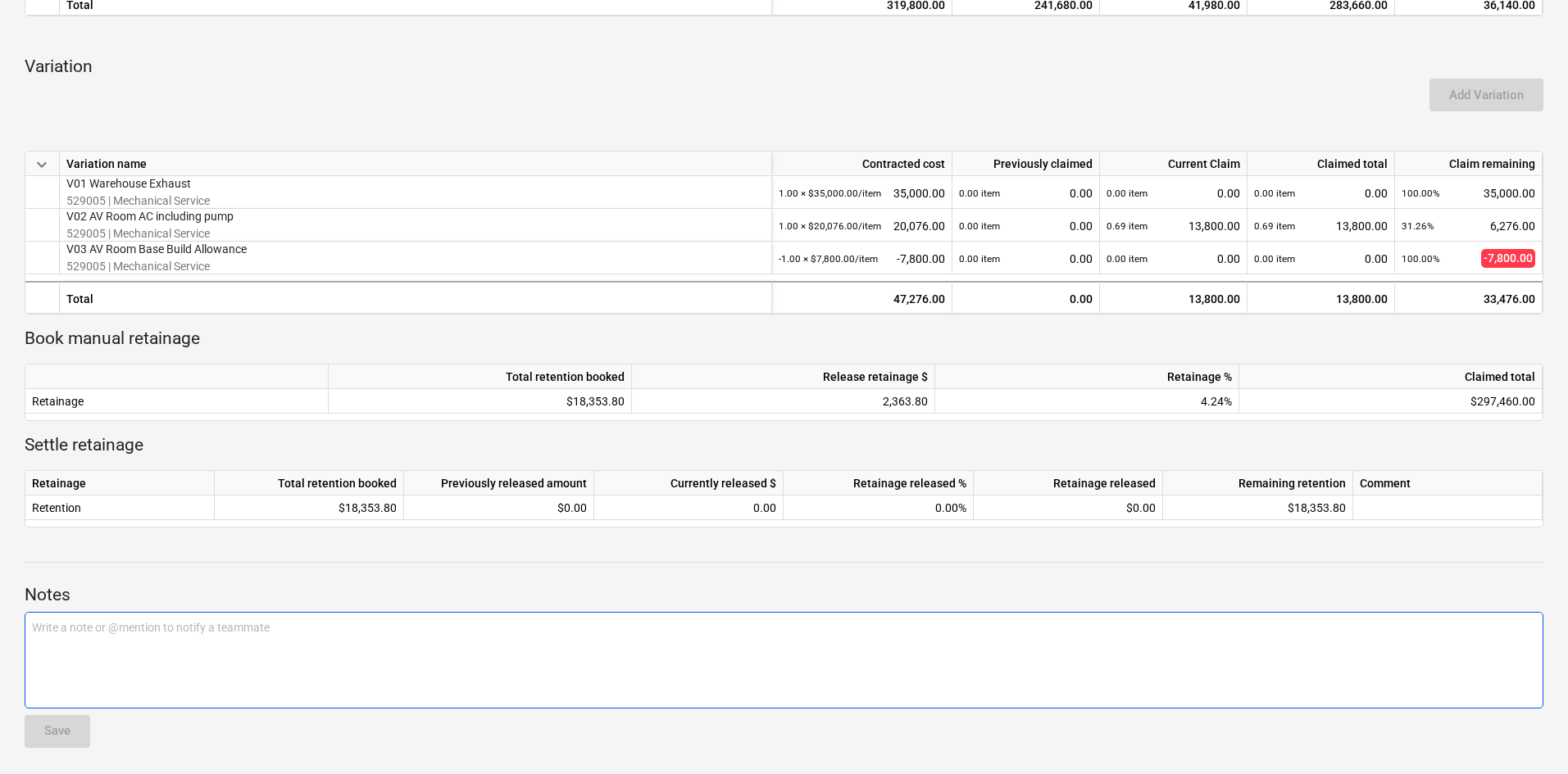
click at [243, 640] on div "Write a note or @mention to notify a teammate [PERSON_NAME]" at bounding box center [784, 660] width 1519 height 96
click at [118, 636] on div "Agreed for 2 x $" at bounding box center [784, 660] width 1519 height 96
drag, startPoint x: 115, startPoint y: 626, endPoint x: 106, endPoint y: 624, distance: 9.2
click at [106, 624] on span "Agreed for 2 x $" at bounding box center [71, 628] width 80 height 13
click at [70, 721] on div "Save" at bounding box center [57, 731] width 26 height 21
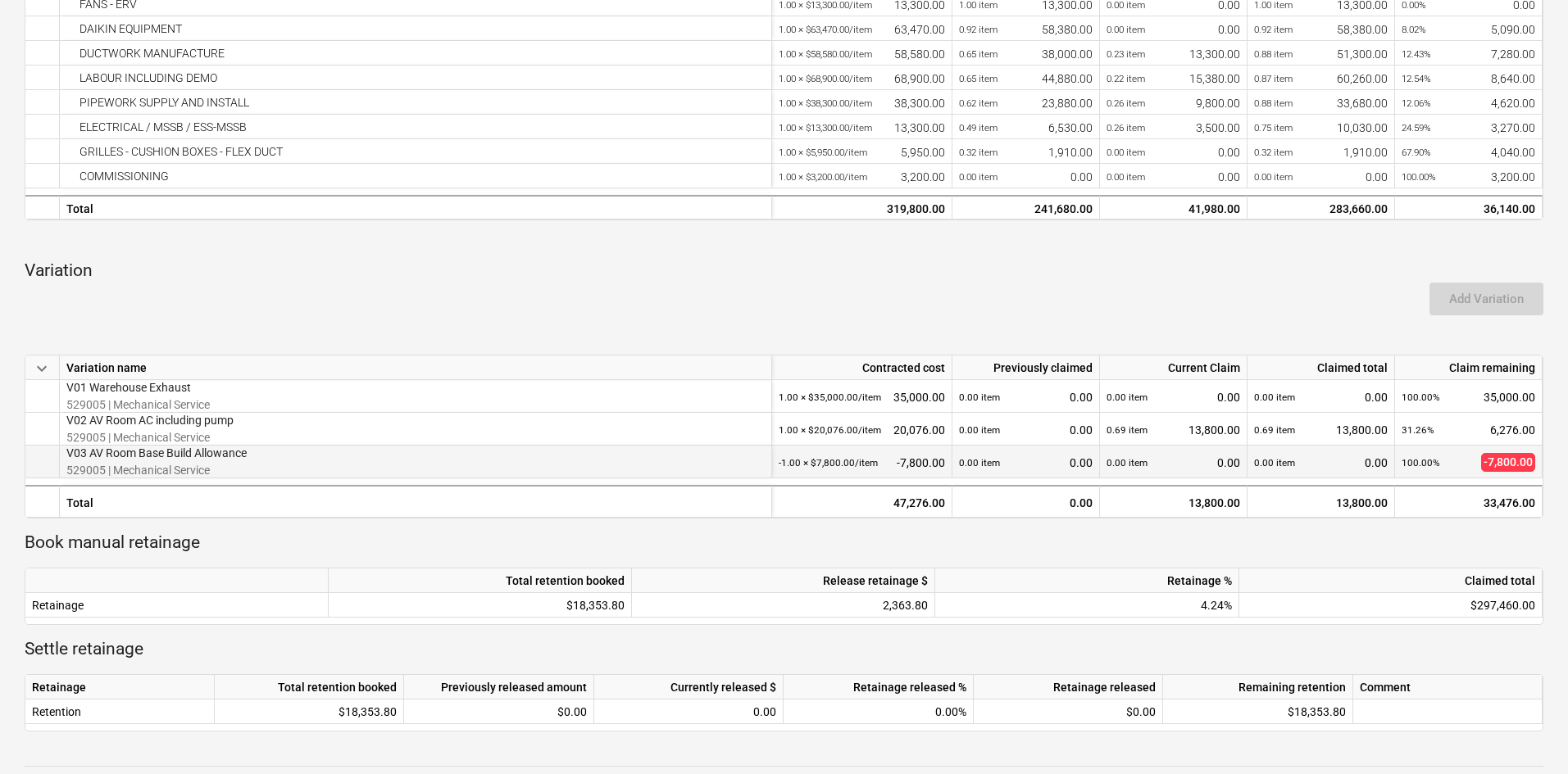
scroll to position [761, 0]
